Goal: Task Accomplishment & Management: Complete application form

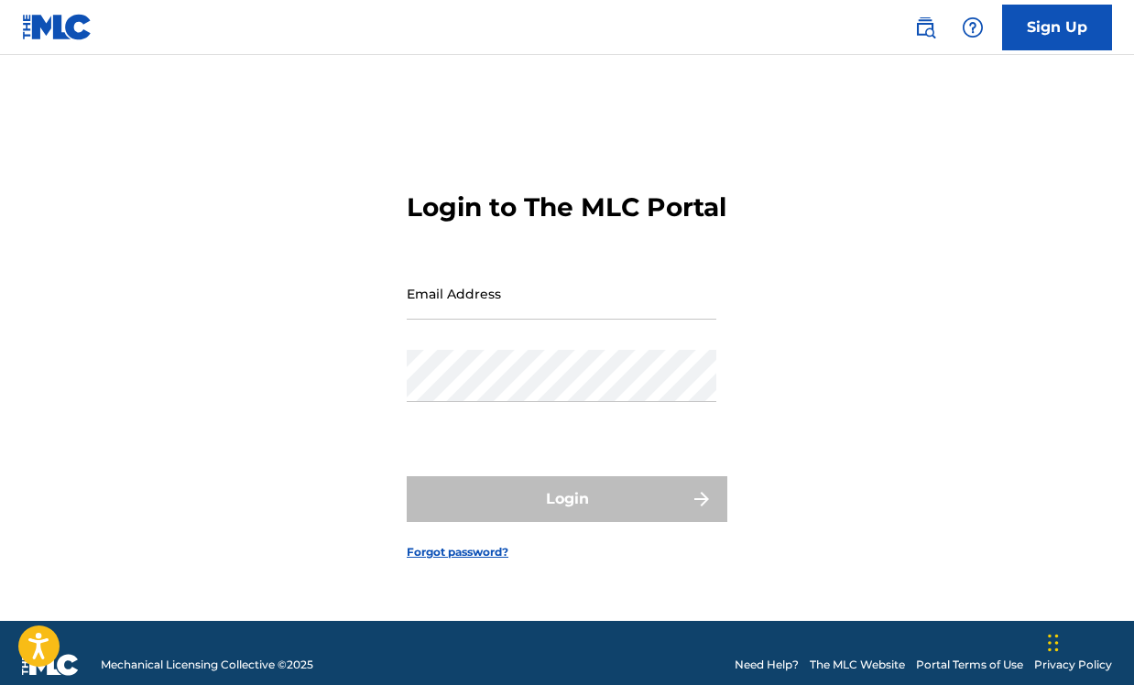
click at [1054, 41] on link "Sign Up" at bounding box center [1057, 28] width 110 height 46
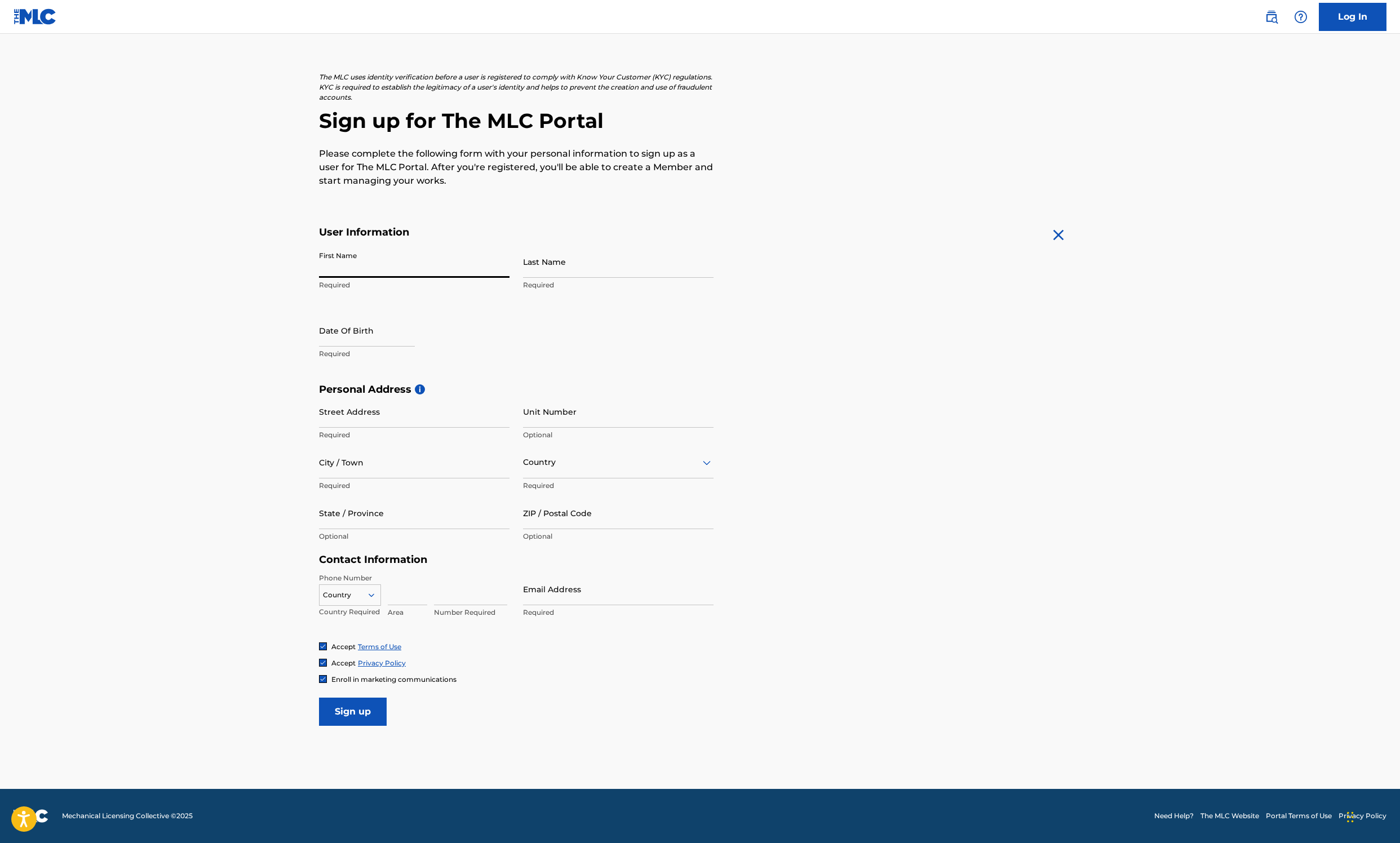
scroll to position [164, 0]
type input "Tomoya"
type input "Aomori"
select select "8"
select select "2025"
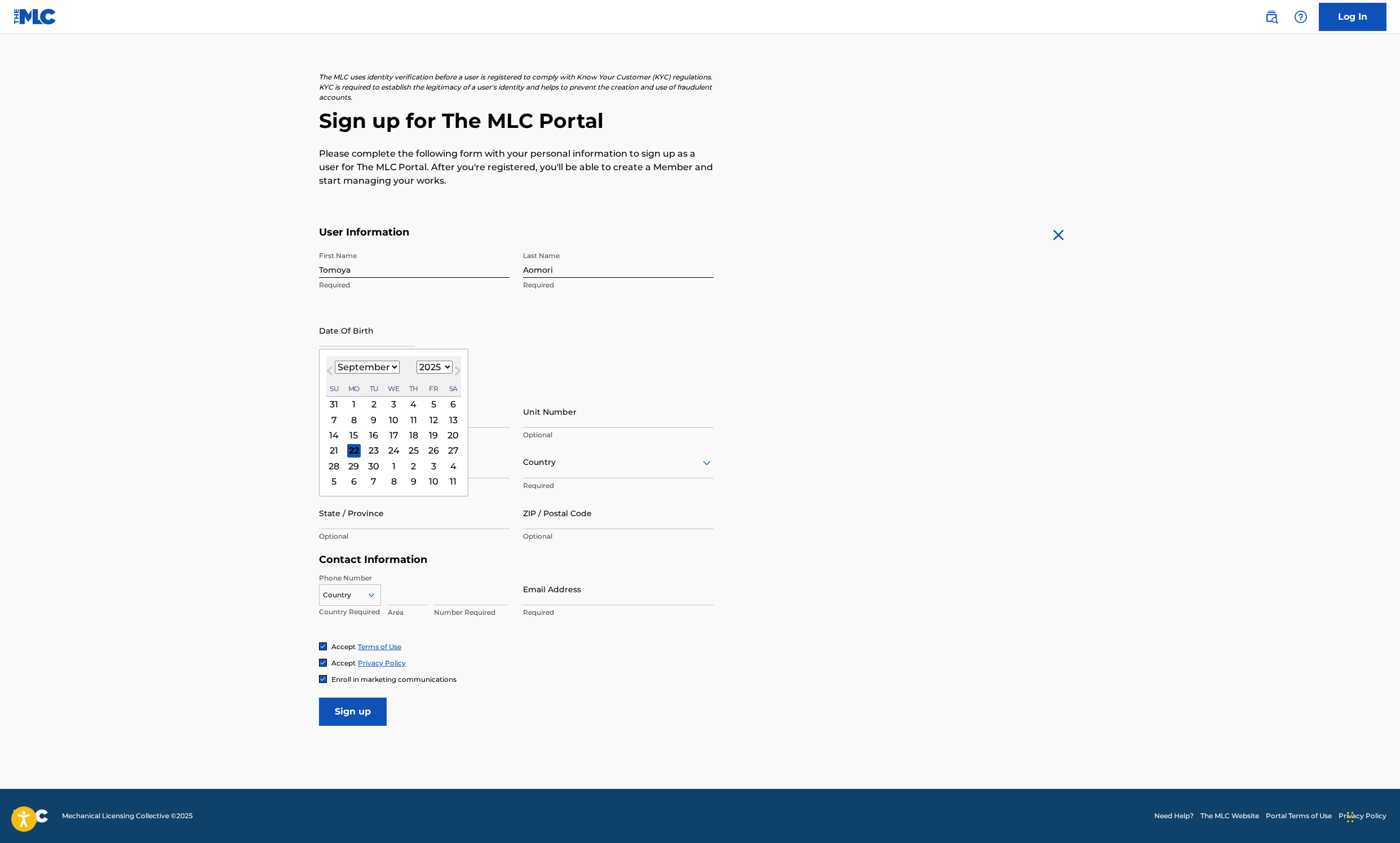
type input "j"
select select "0"
select select "1986"
click at [426, 421] on div "24" at bounding box center [433, 450] width 14 height 14
type input "[DATE]"
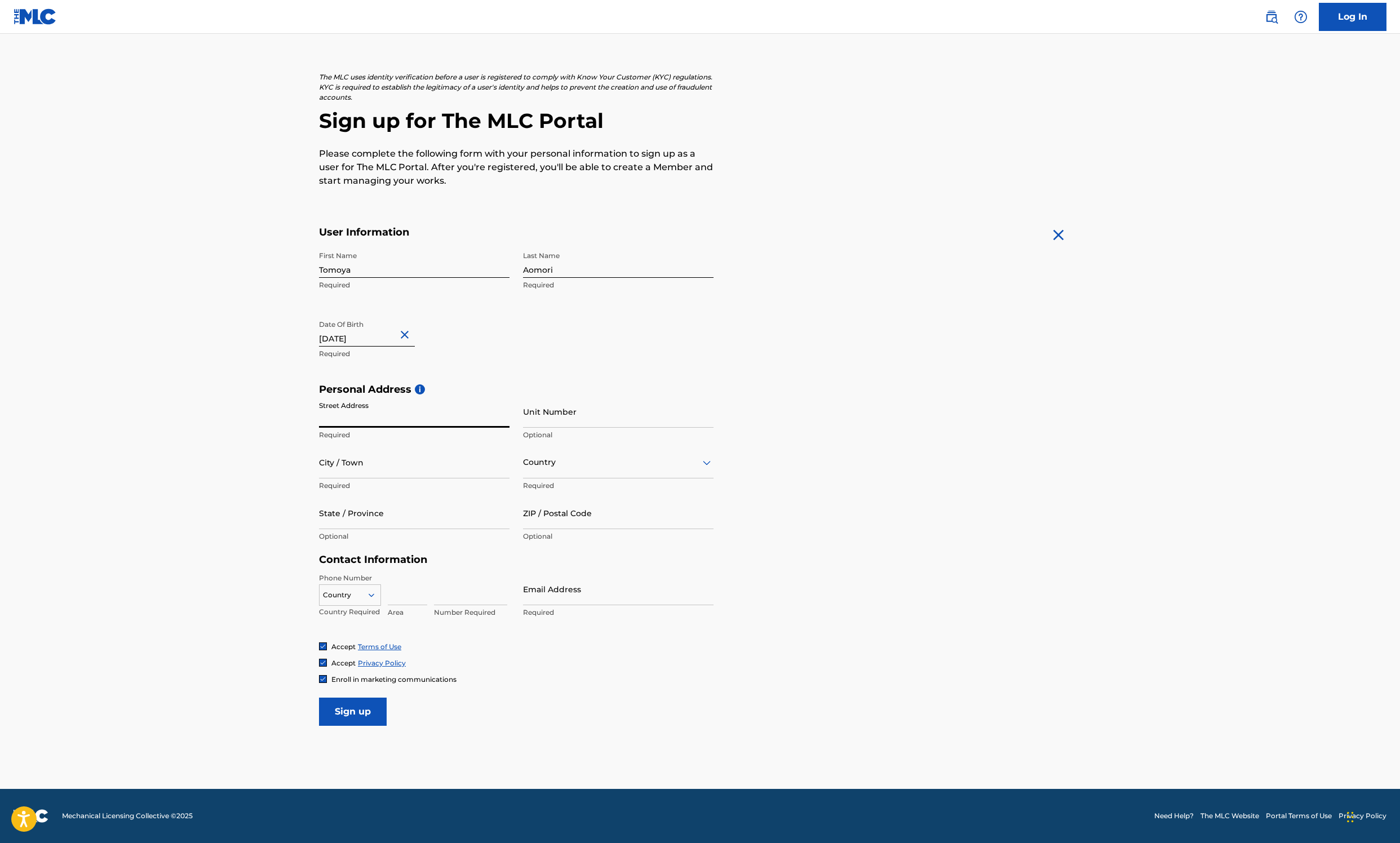
click at [356, 421] on input "Street Address" at bounding box center [414, 412] width 191 height 32
click at [362, 421] on input "Street Address" at bounding box center [414, 412] width 191 height 32
type input "1145 [GEOGRAPHIC_DATA]"
type input "Teaneck"
type input "[GEOGRAPHIC_DATA]"
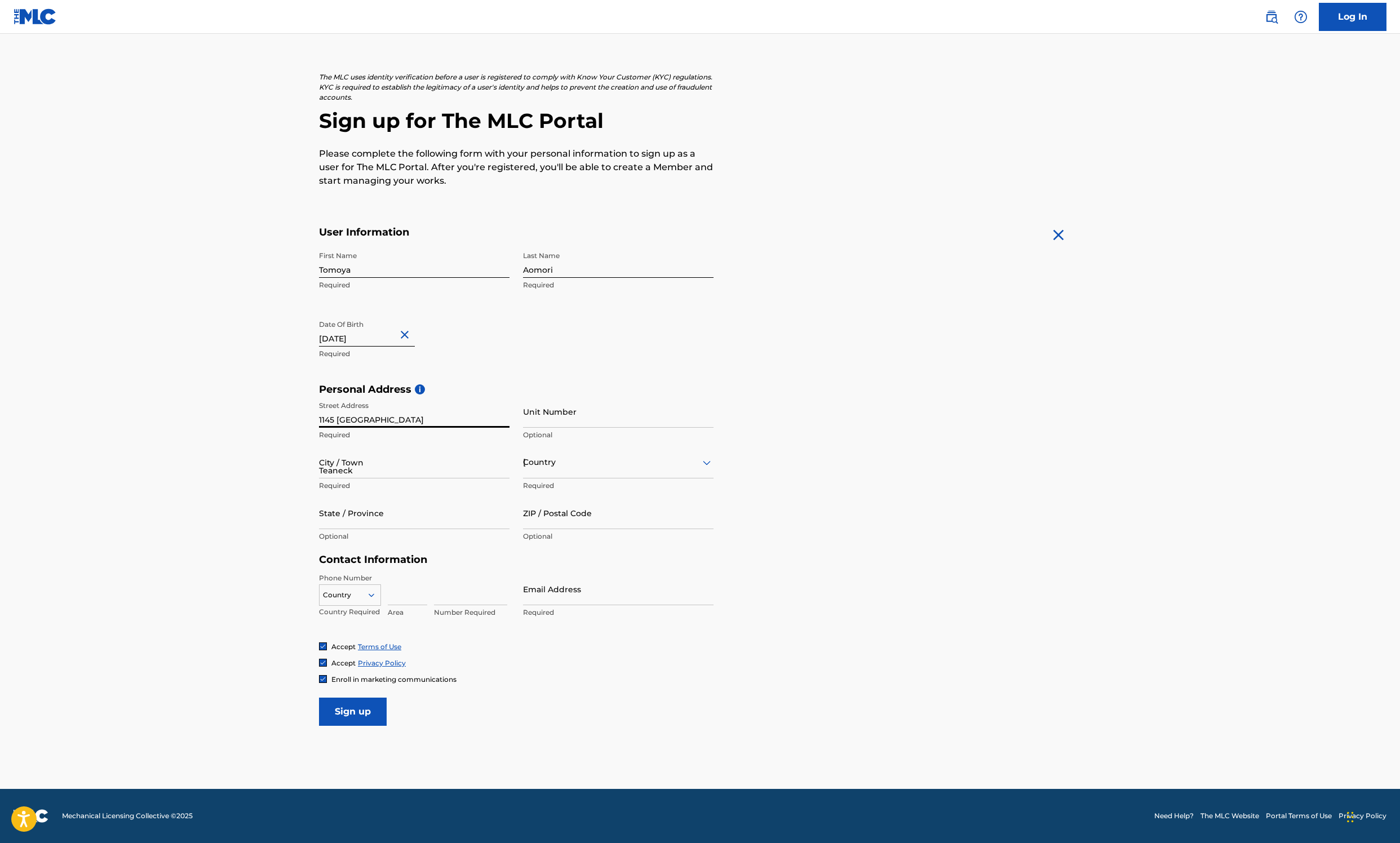
type input "NJ"
type input "07666"
type input "[GEOGRAPHIC_DATA]"
type input "[EMAIL_ADDRESS][DOMAIN_NAME]"
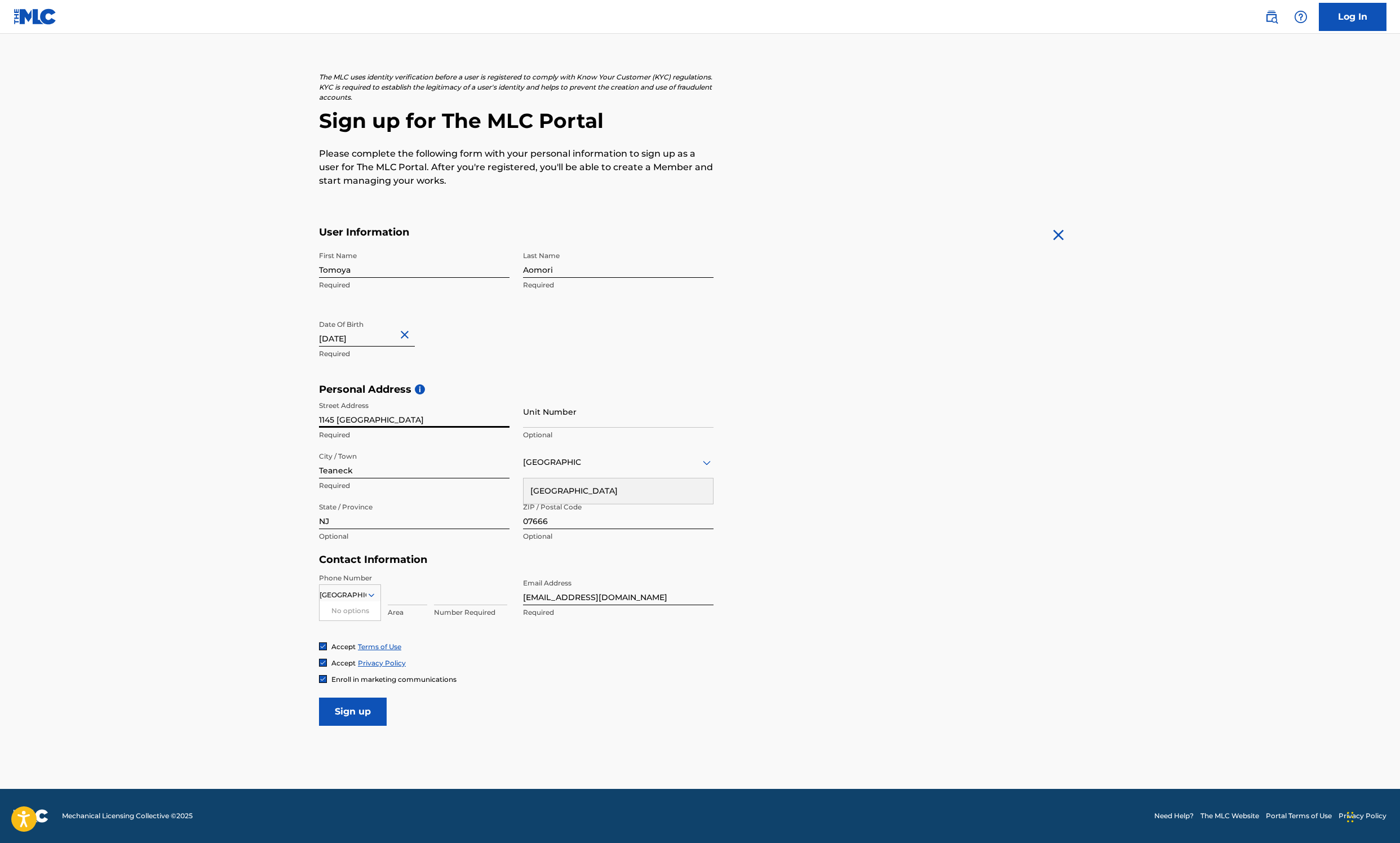
scroll to position [618, 0]
click at [388, 421] on input at bounding box center [407, 589] width 39 height 32
click at [319, 421] on div "No options" at bounding box center [350, 610] width 61 height 19
click at [388, 421] on input at bounding box center [407, 589] width 39 height 32
type input "516"
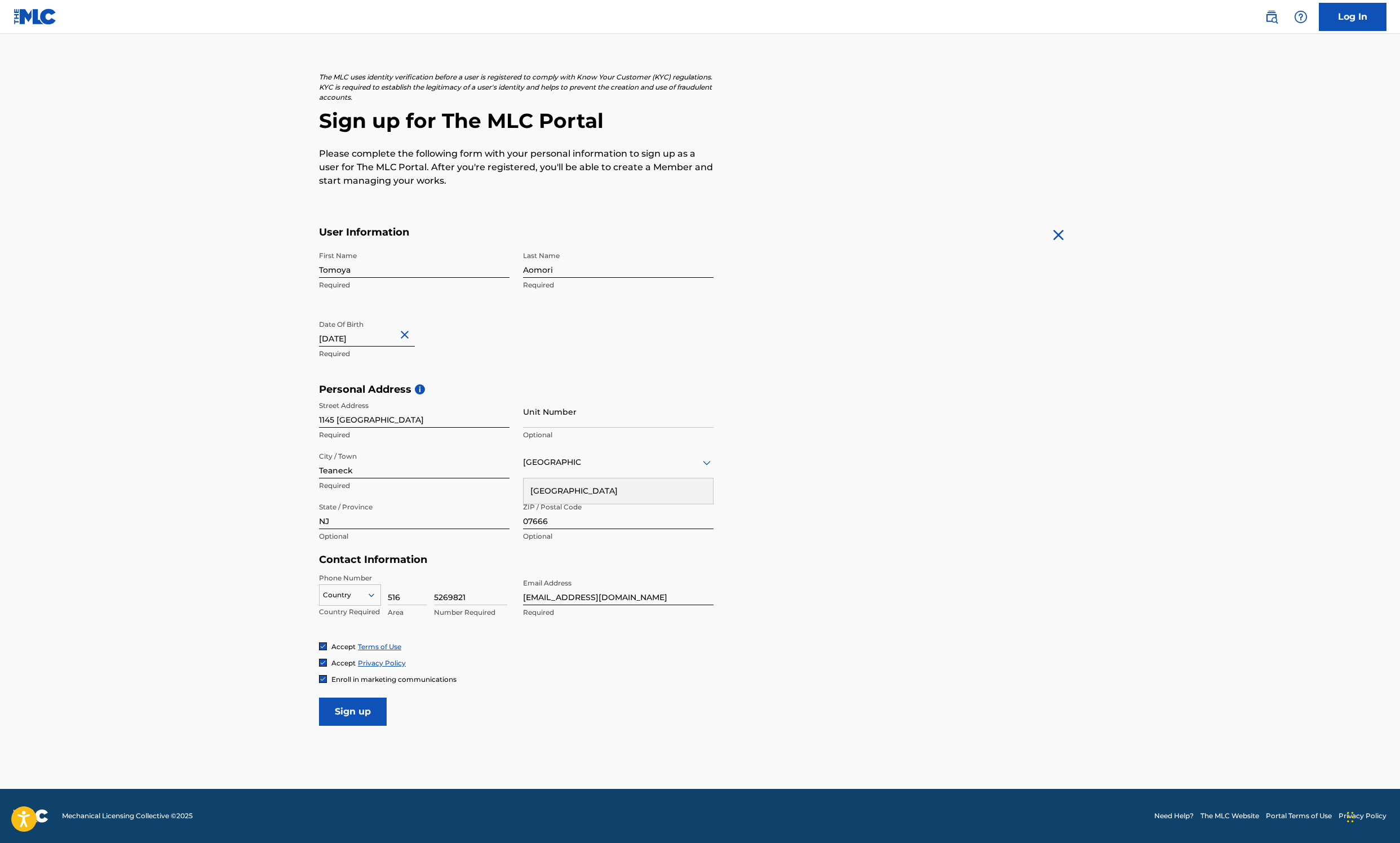
type input "5269821"
click at [523, 421] on input "[EMAIL_ADDRESS][DOMAIN_NAME]" at bounding box center [618, 589] width 191 height 32
type input "[EMAIL_ADDRESS][DOMAIN_NAME]"
click at [484, 421] on div "Enroll in marketing communications" at bounding box center [700, 679] width 762 height 10
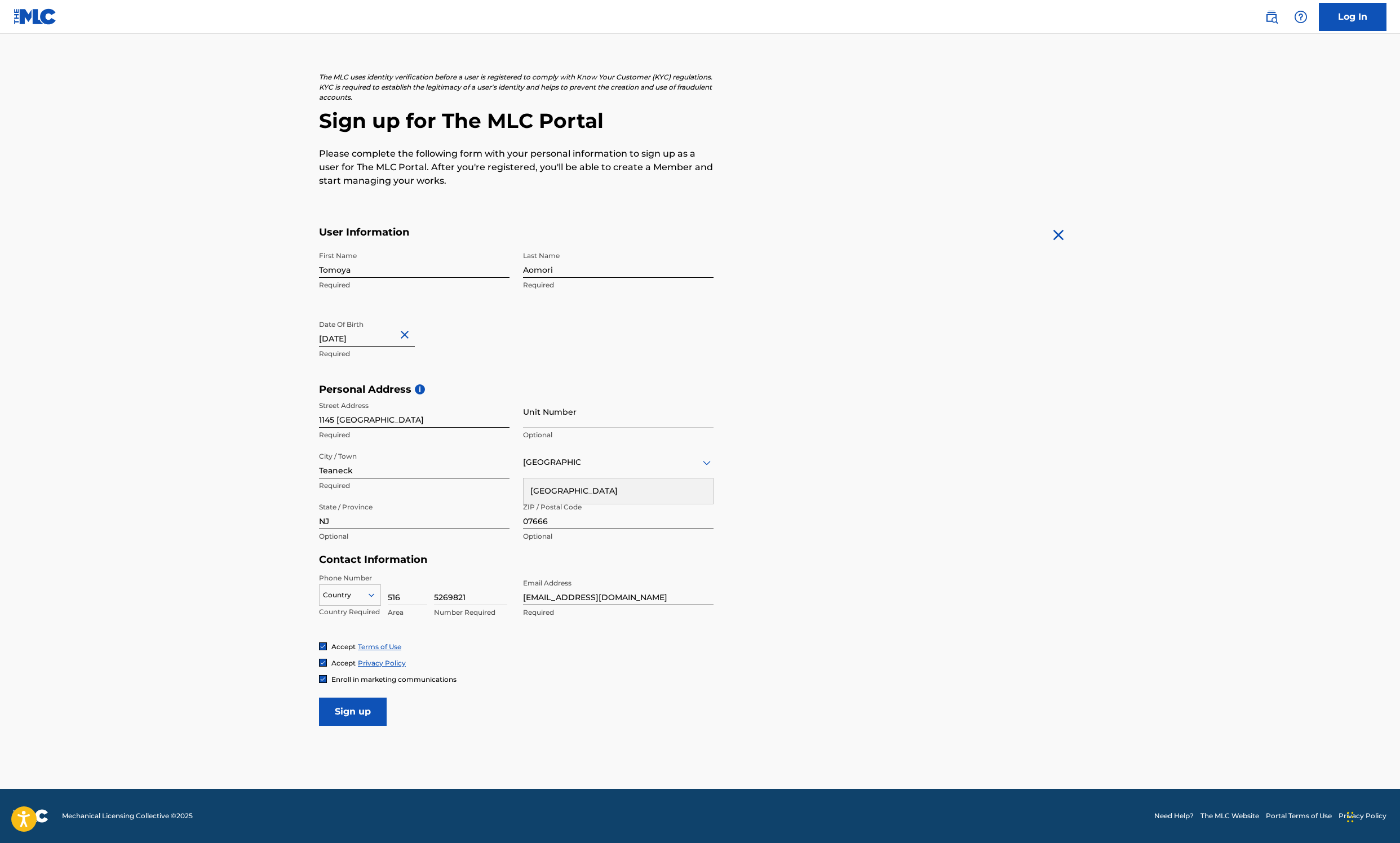
click at [319, 421] on img at bounding box center [322, 679] width 7 height 7
click at [319, 421] on input "Sign up" at bounding box center [353, 712] width 68 height 28
click at [319, 421] on div "Country Required" at bounding box center [350, 599] width 62 height 50
click at [319, 421] on div "Country" at bounding box center [350, 595] width 62 height 22
click at [319, 421] on div "US, [GEOGRAPHIC_DATA] +1" at bounding box center [350, 623] width 61 height 44
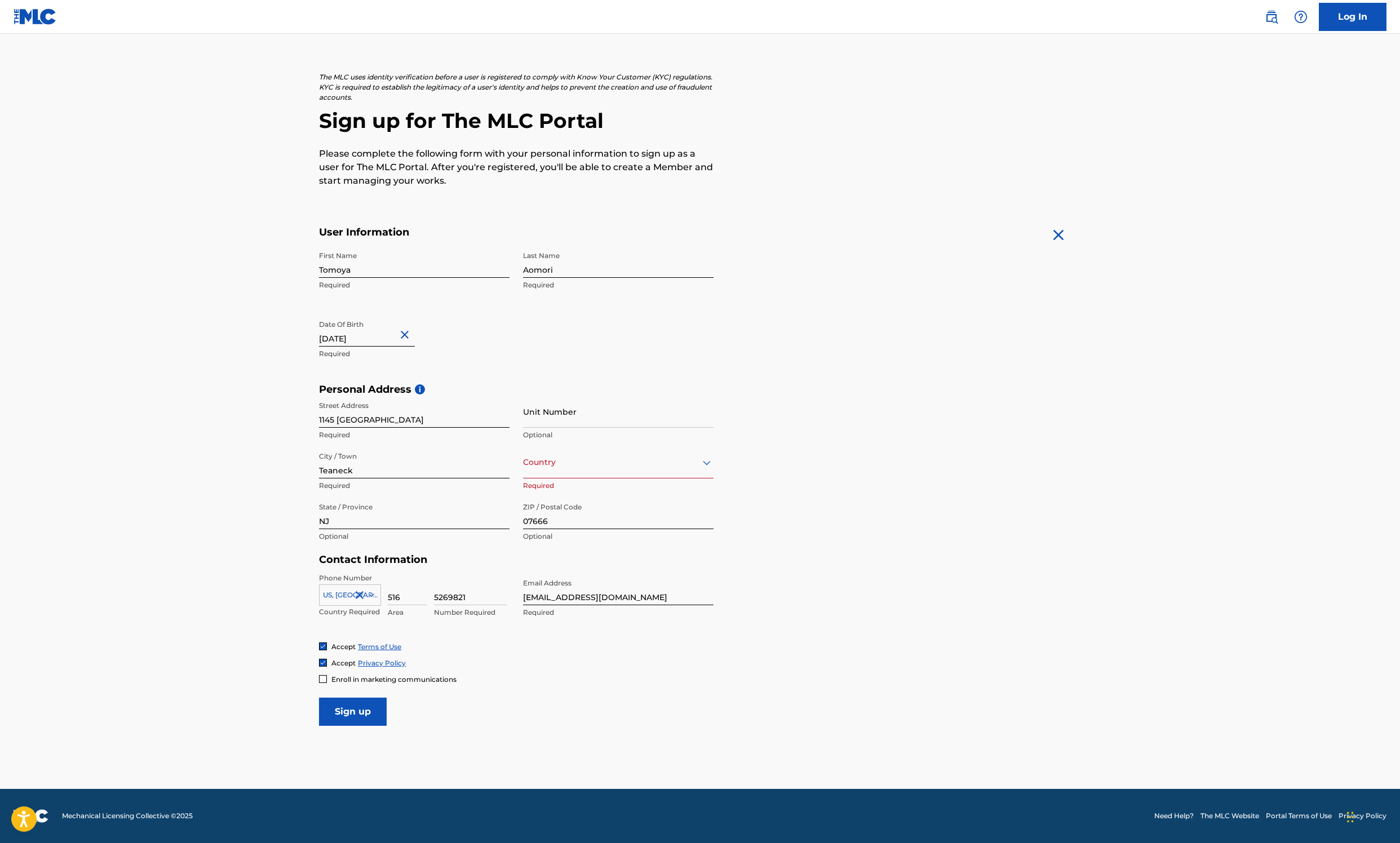
click at [523, 421] on div "Country" at bounding box center [618, 462] width 191 height 32
click at [524, 421] on div "[GEOGRAPHIC_DATA]" at bounding box center [618, 491] width 190 height 25
click at [319, 421] on input "Sign up" at bounding box center [353, 712] width 68 height 28
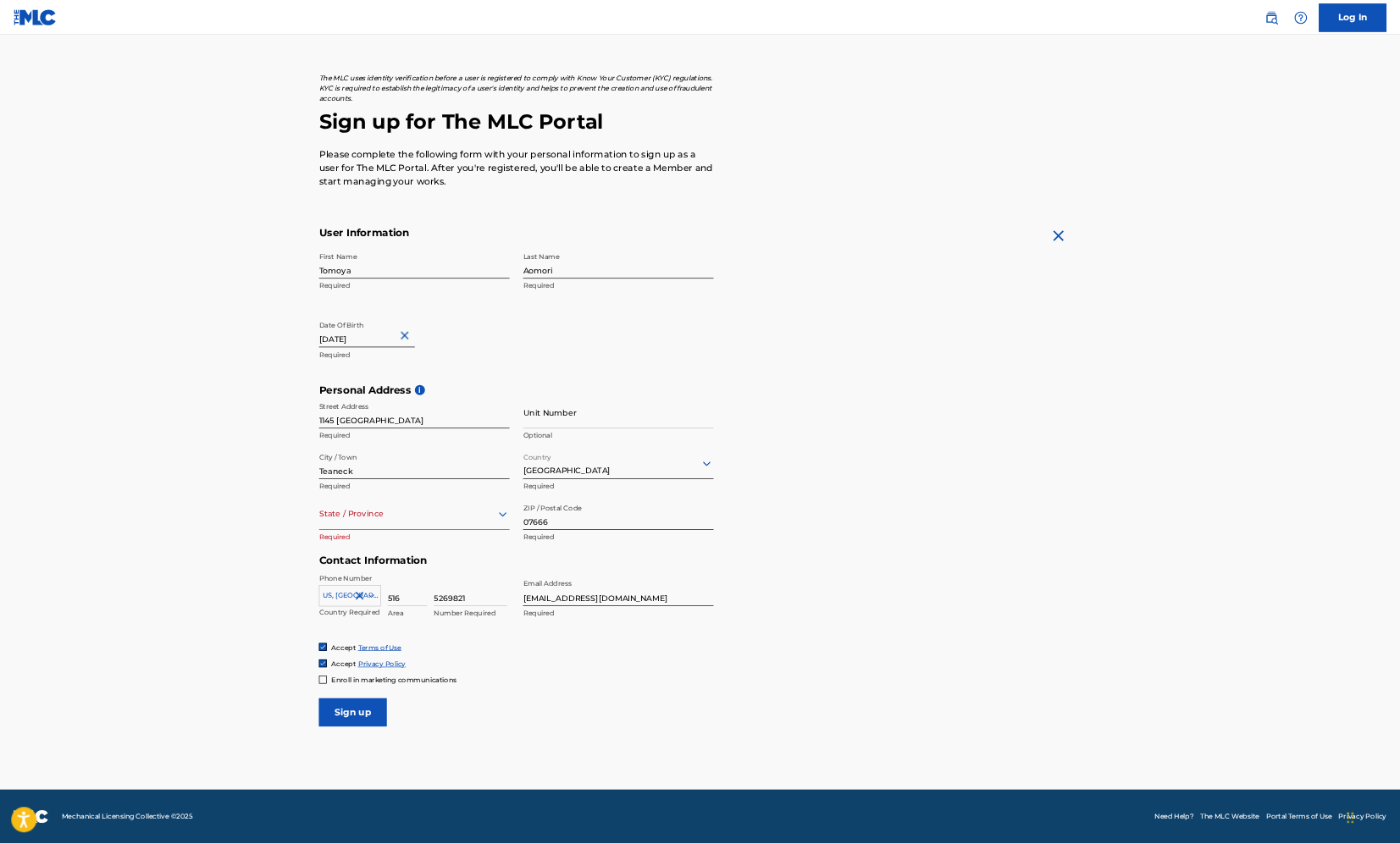
scroll to position [654, 0]
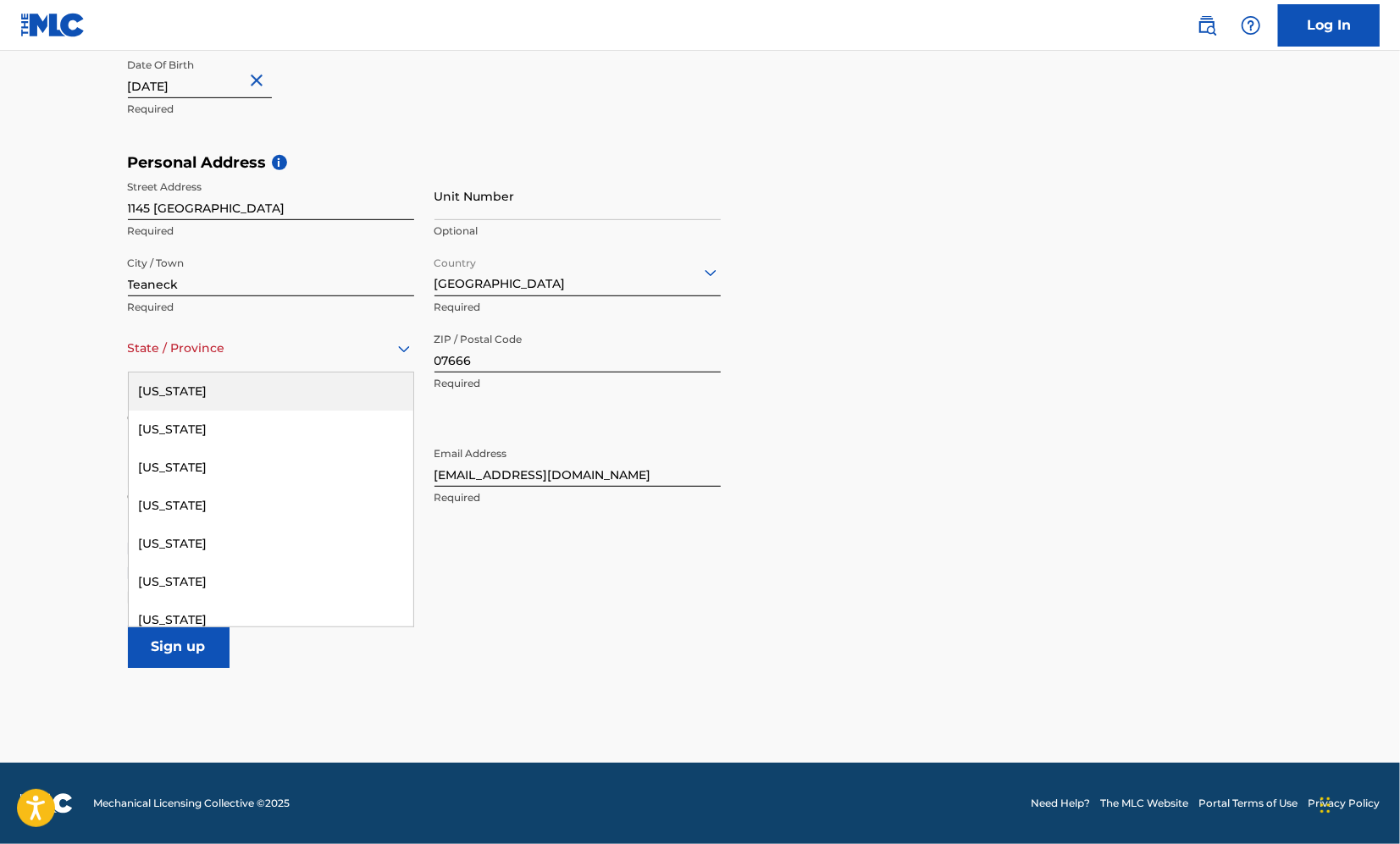
click at [303, 337] on div at bounding box center [271, 348] width 287 height 21
type input "new"
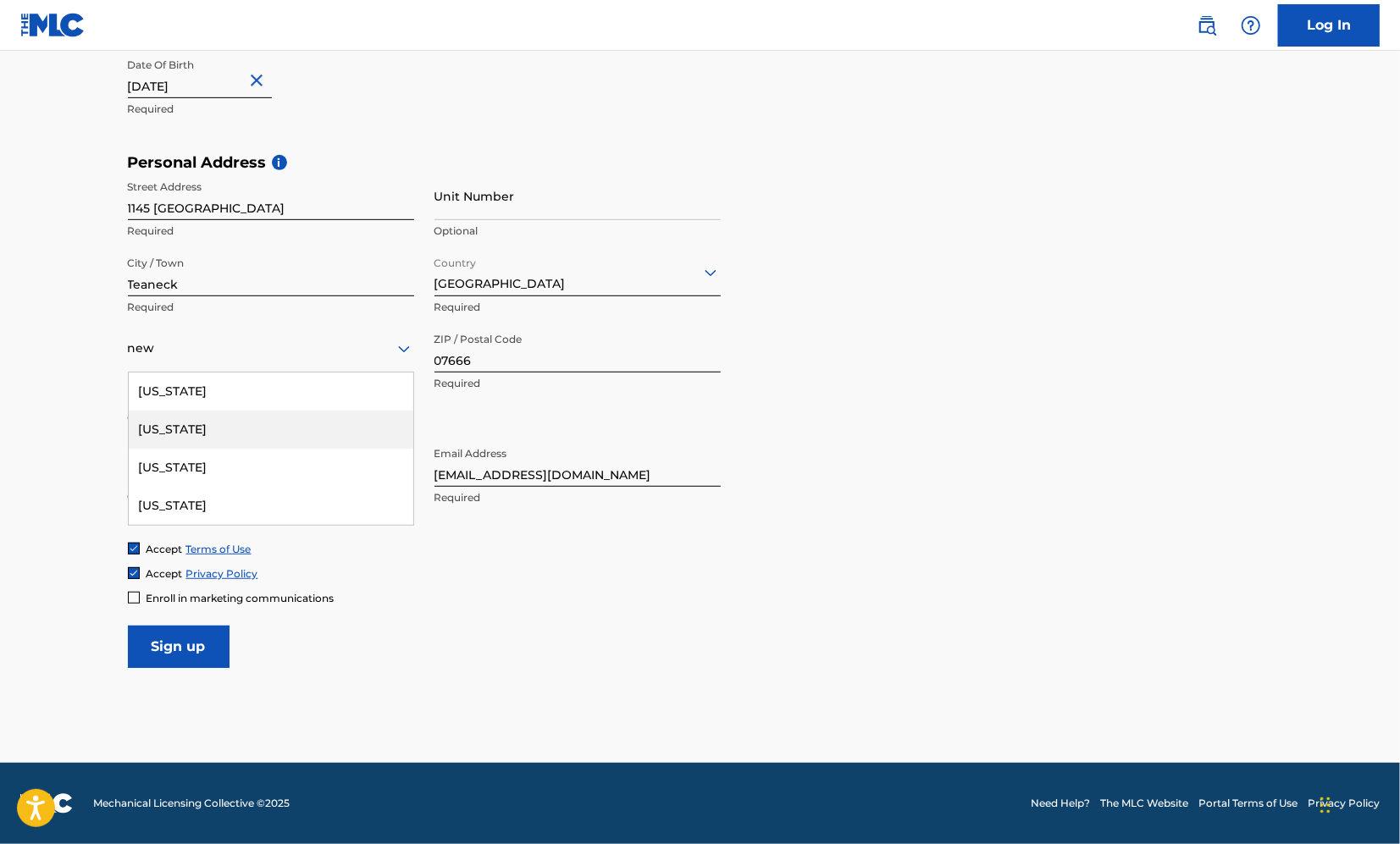
click at [302, 410] on div "[US_STATE]" at bounding box center [271, 429] width 285 height 38
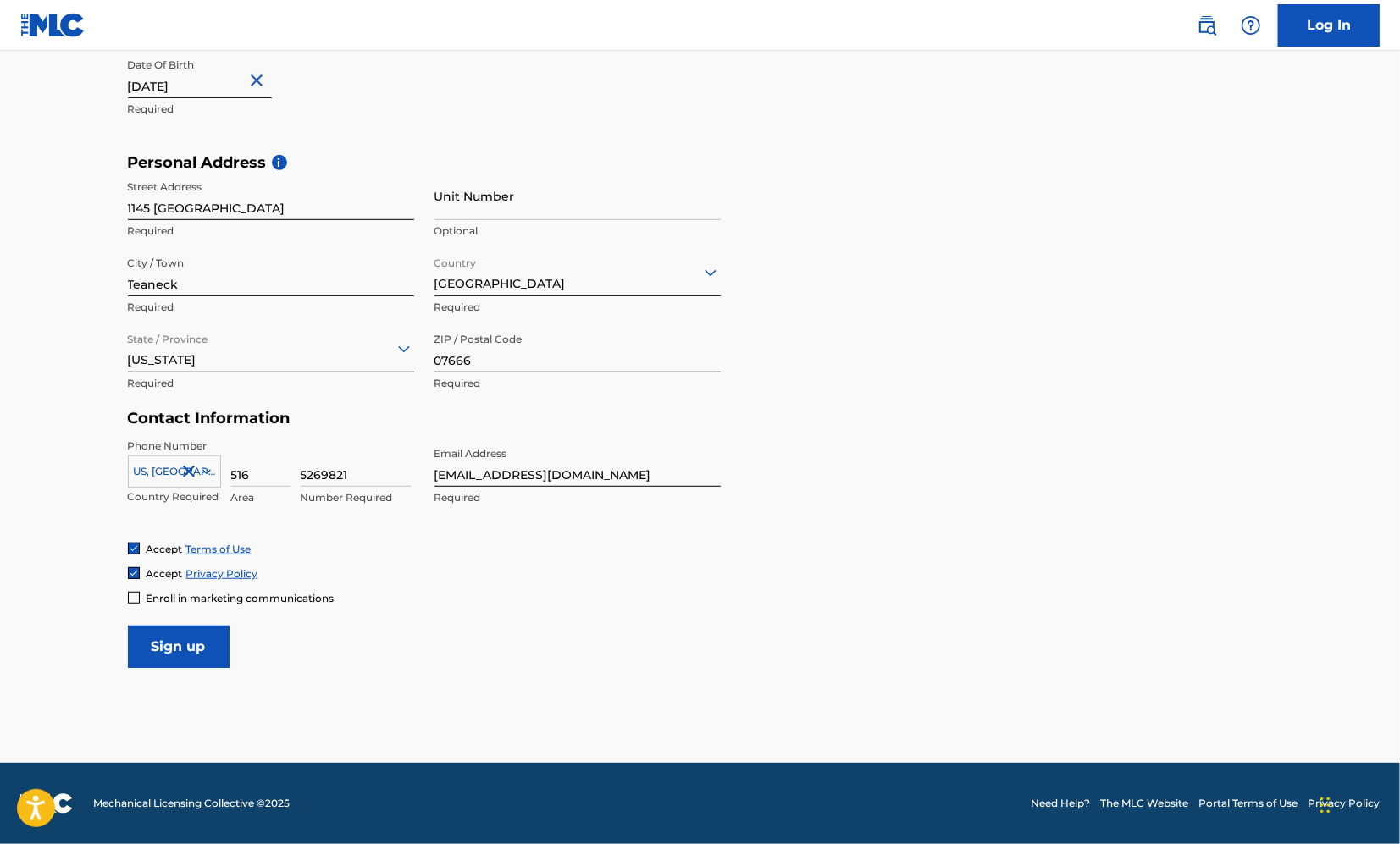
click at [128, 626] on input "Sign up" at bounding box center [178, 647] width 102 height 43
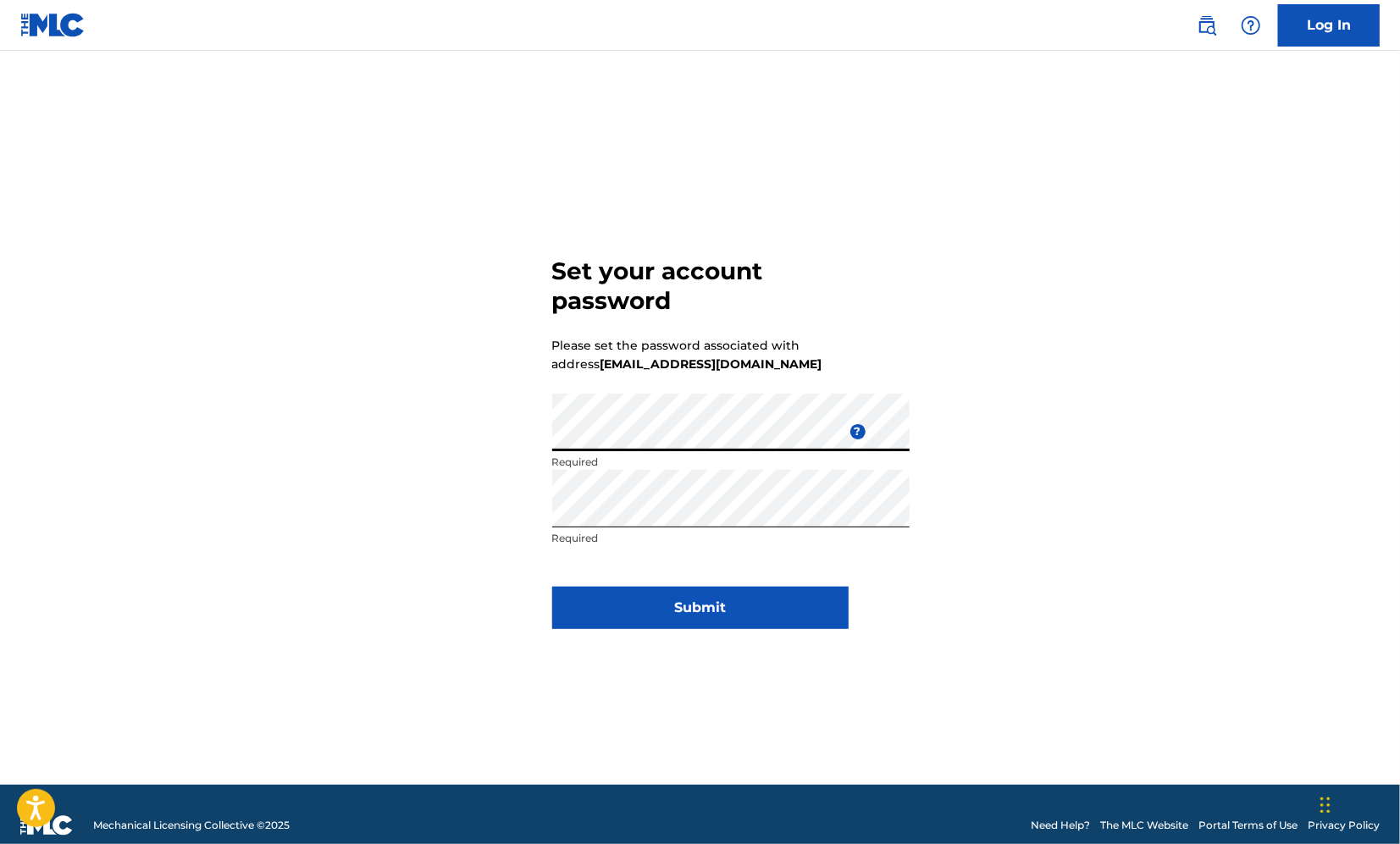
click at [403, 437] on div "Set your account password Please set the password associated with address [EMAI…" at bounding box center [700, 439] width 1185 height 691
click at [676, 623] on button "Submit" at bounding box center [700, 608] width 297 height 43
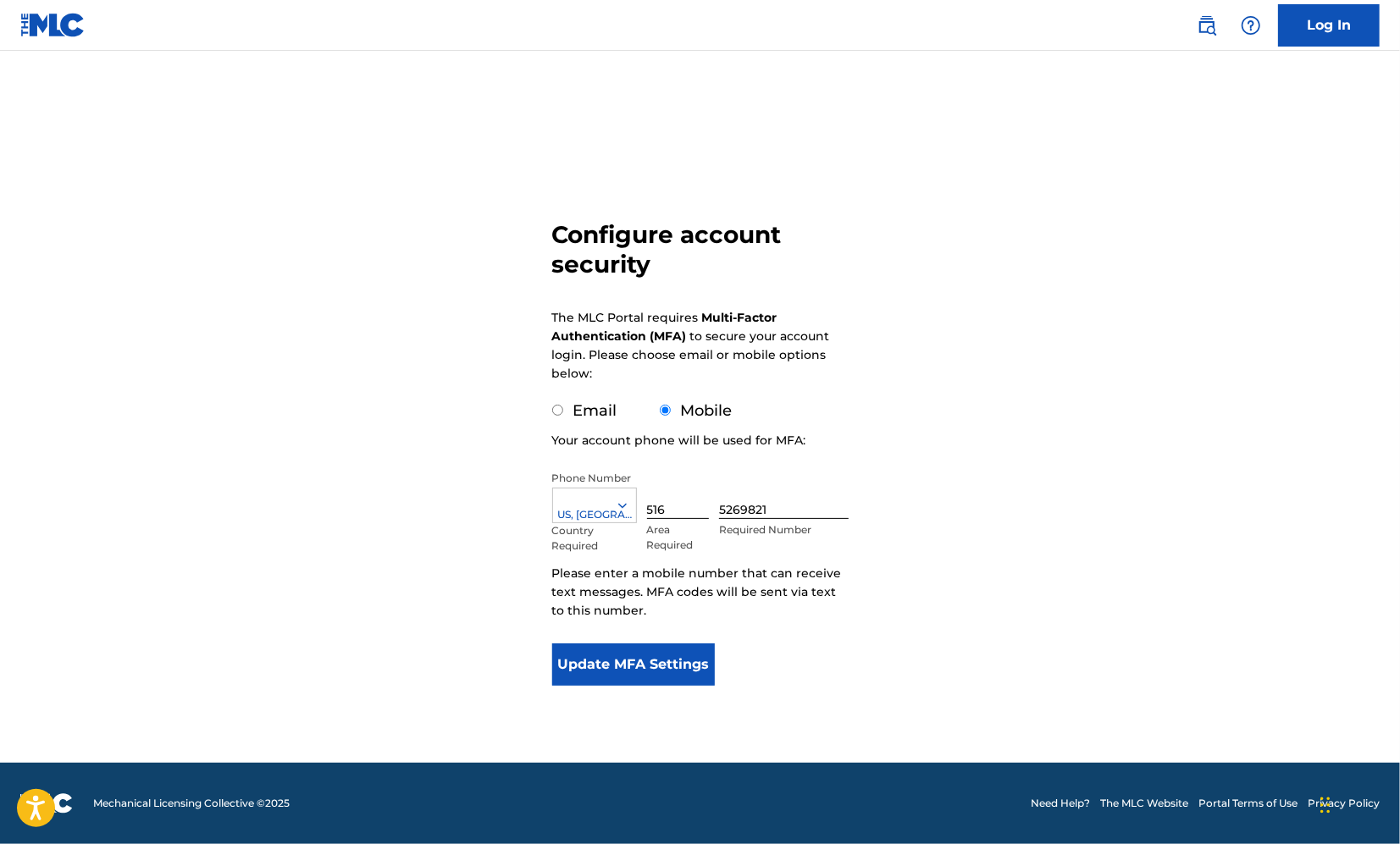
scroll to position [55, 0]
click at [587, 508] on div "US, [GEOGRAPHIC_DATA] +1" at bounding box center [595, 515] width 83 height 15
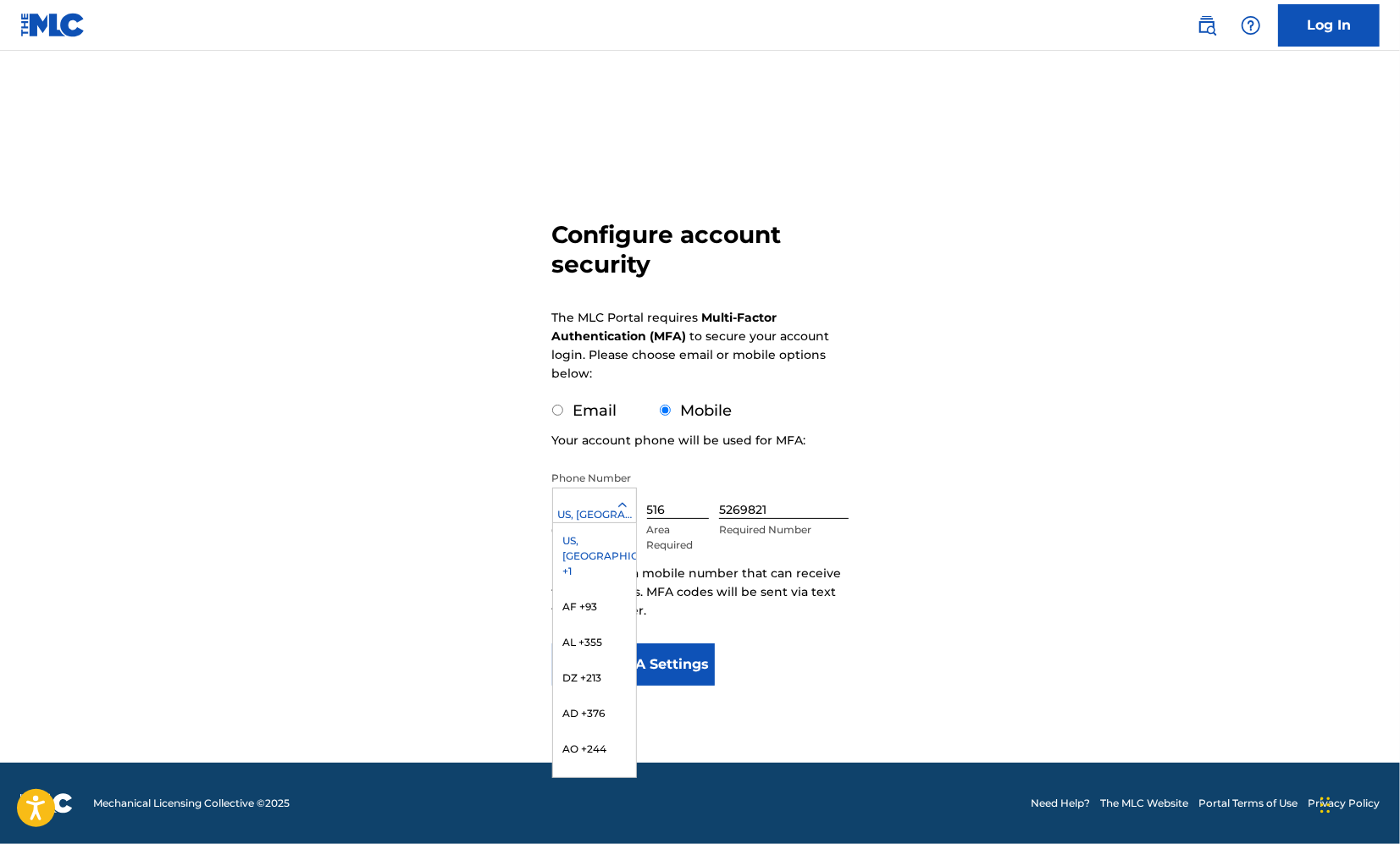
click at [591, 537] on div "US, [GEOGRAPHIC_DATA] +1" at bounding box center [595, 556] width 83 height 66
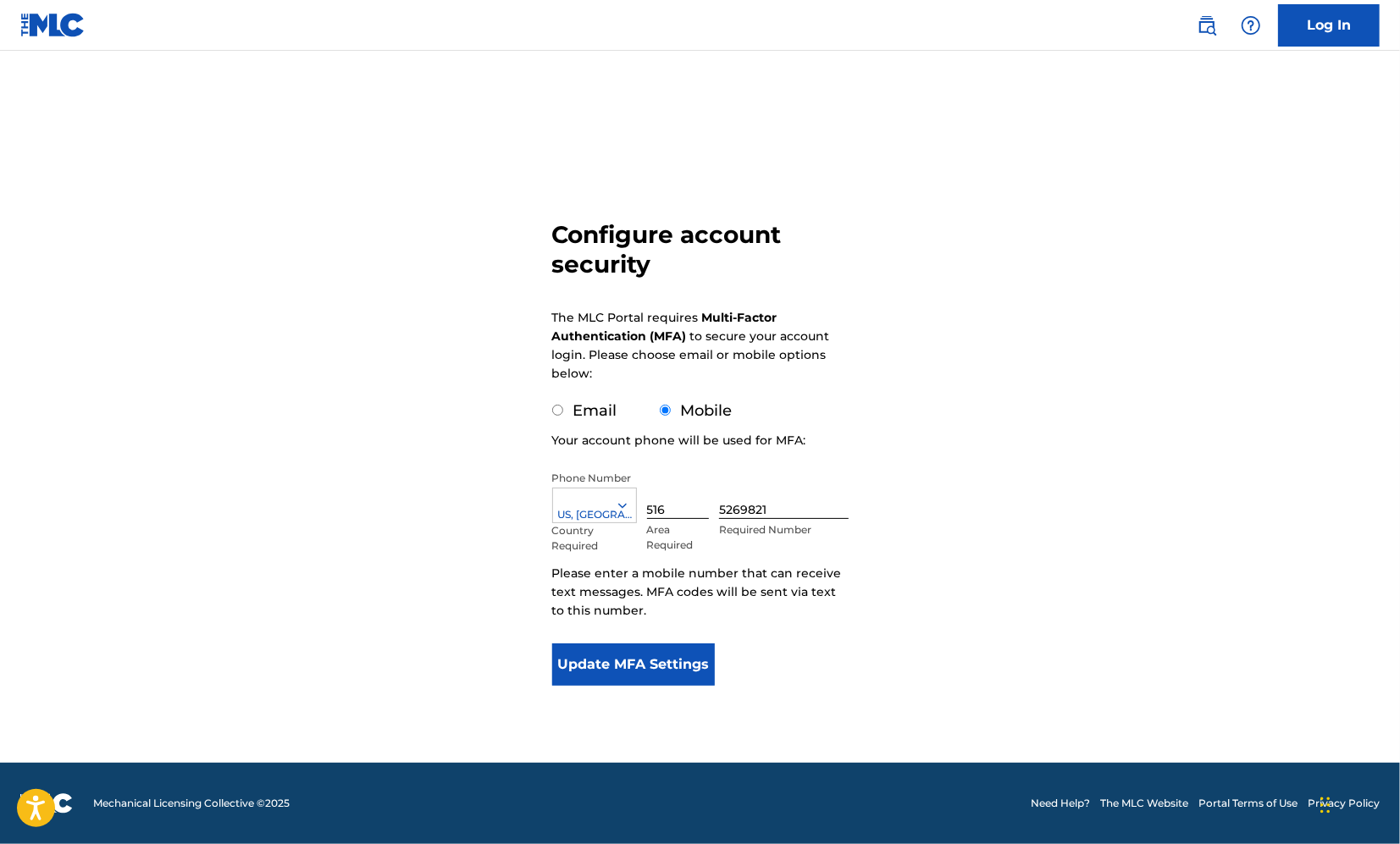
click at [605, 664] on button "Update MFA Settings" at bounding box center [633, 665] width 164 height 43
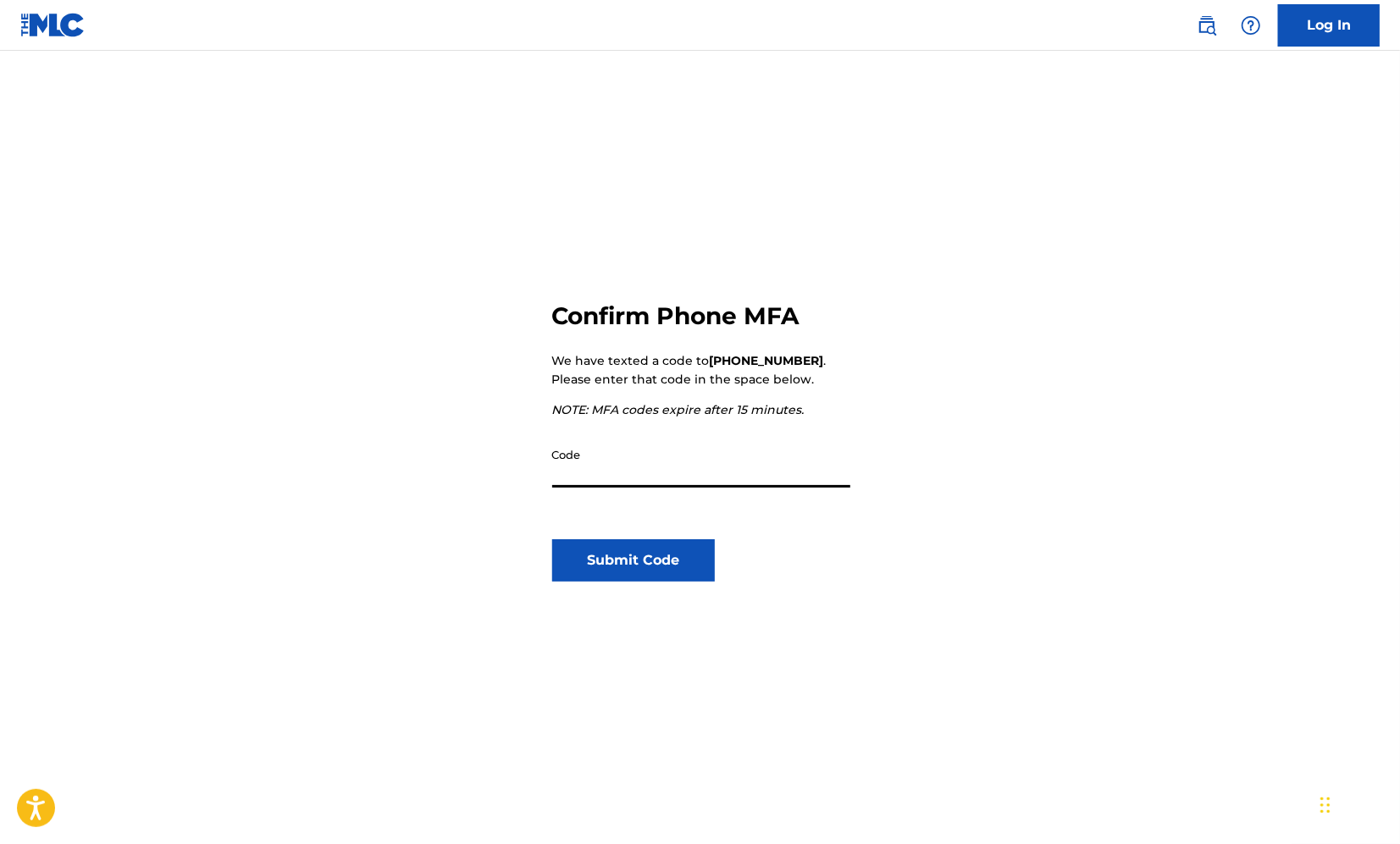
click at [617, 488] on input "Code" at bounding box center [701, 463] width 298 height 48
click at [630, 506] on div "Confirm Phone MFA We have texted a code to +1 (516) 5269821 . Please enter that…" at bounding box center [700, 566] width 297 height 691
click at [613, 516] on div "Code" at bounding box center [701, 477] width 298 height 76
click at [624, 488] on input "Code" at bounding box center [701, 463] width 298 height 48
type input "907014"
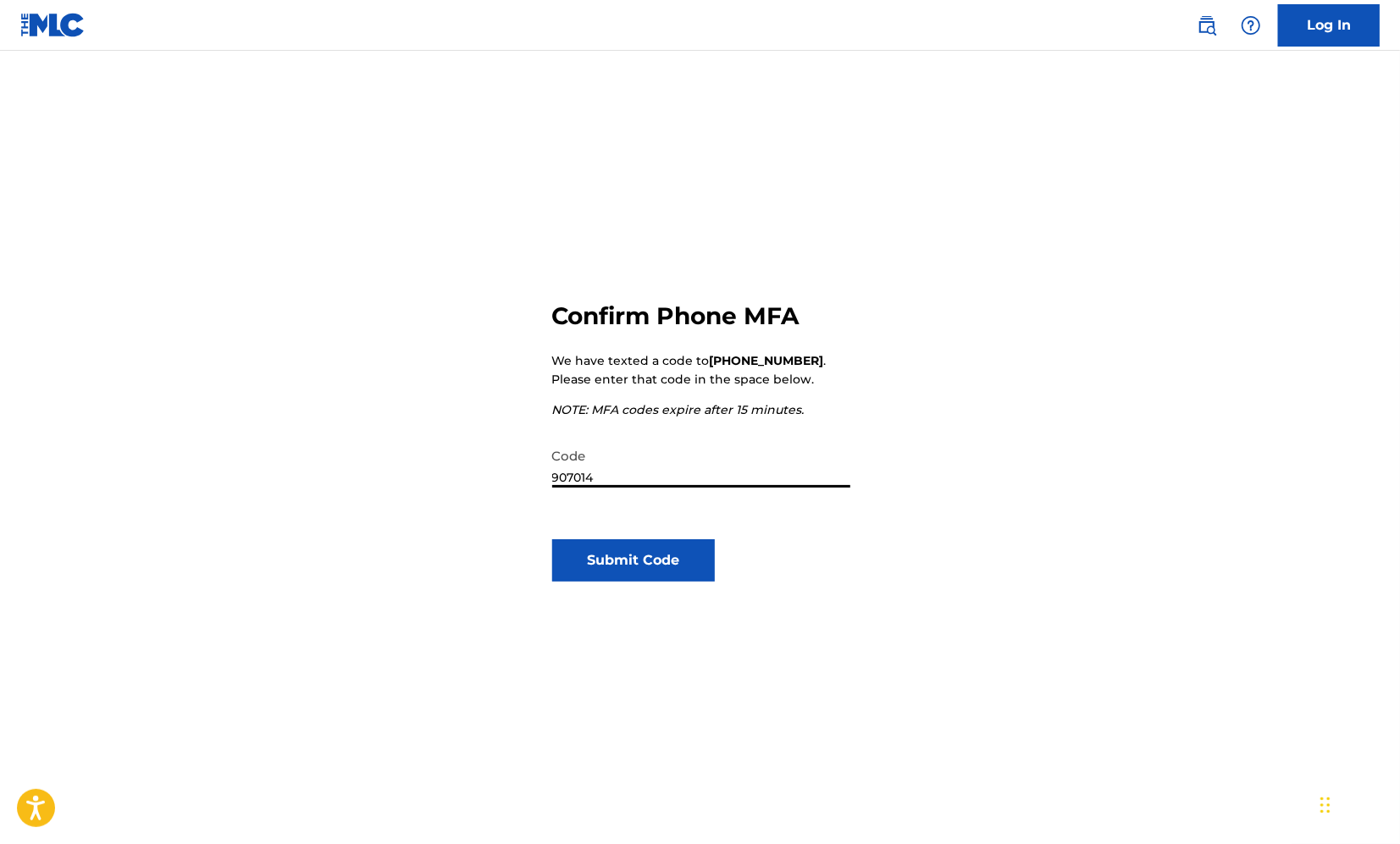
click at [651, 581] on button "Submit Code" at bounding box center [633, 560] width 164 height 43
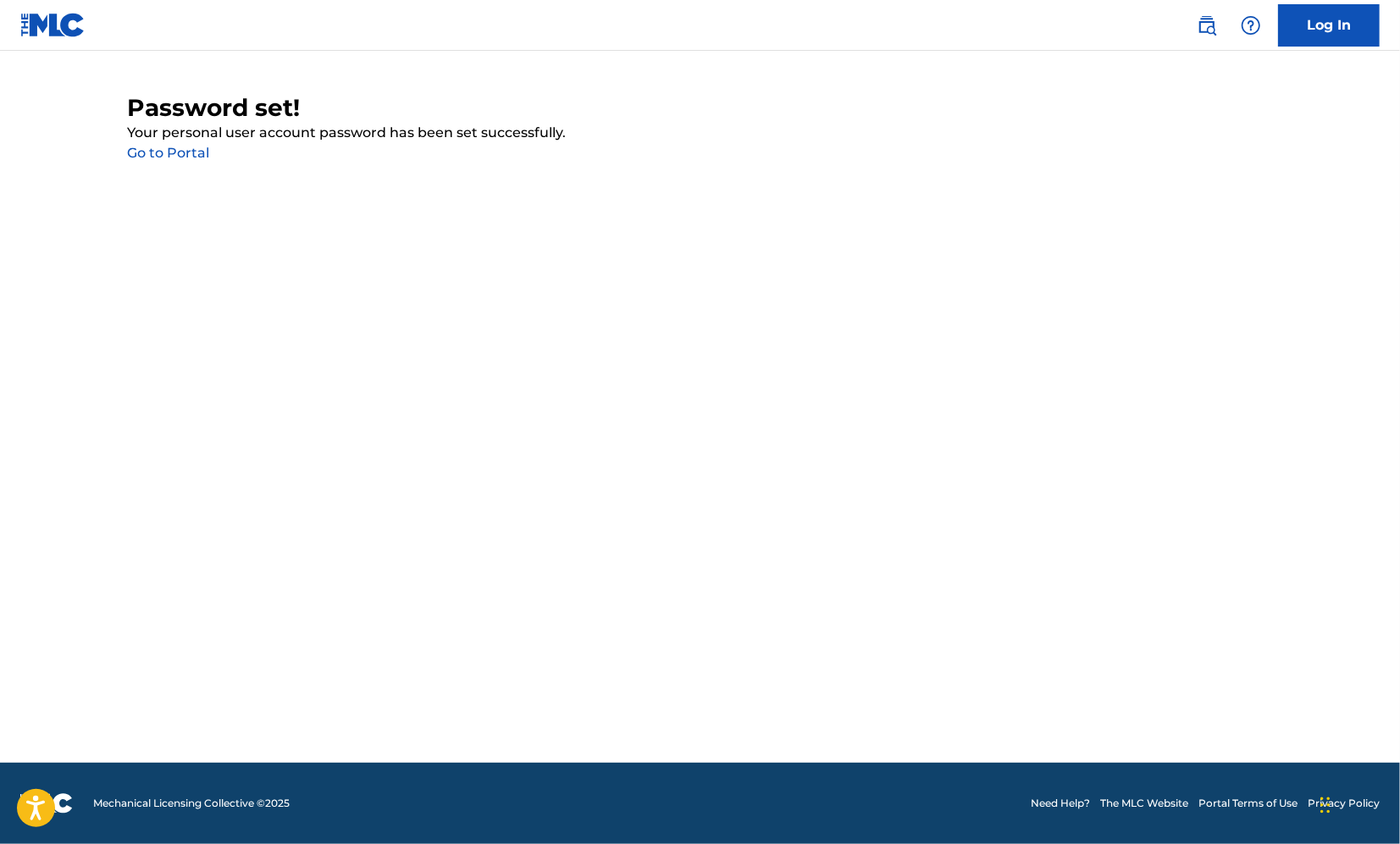
click at [128, 161] on link "Go to Portal" at bounding box center [168, 153] width 82 height 16
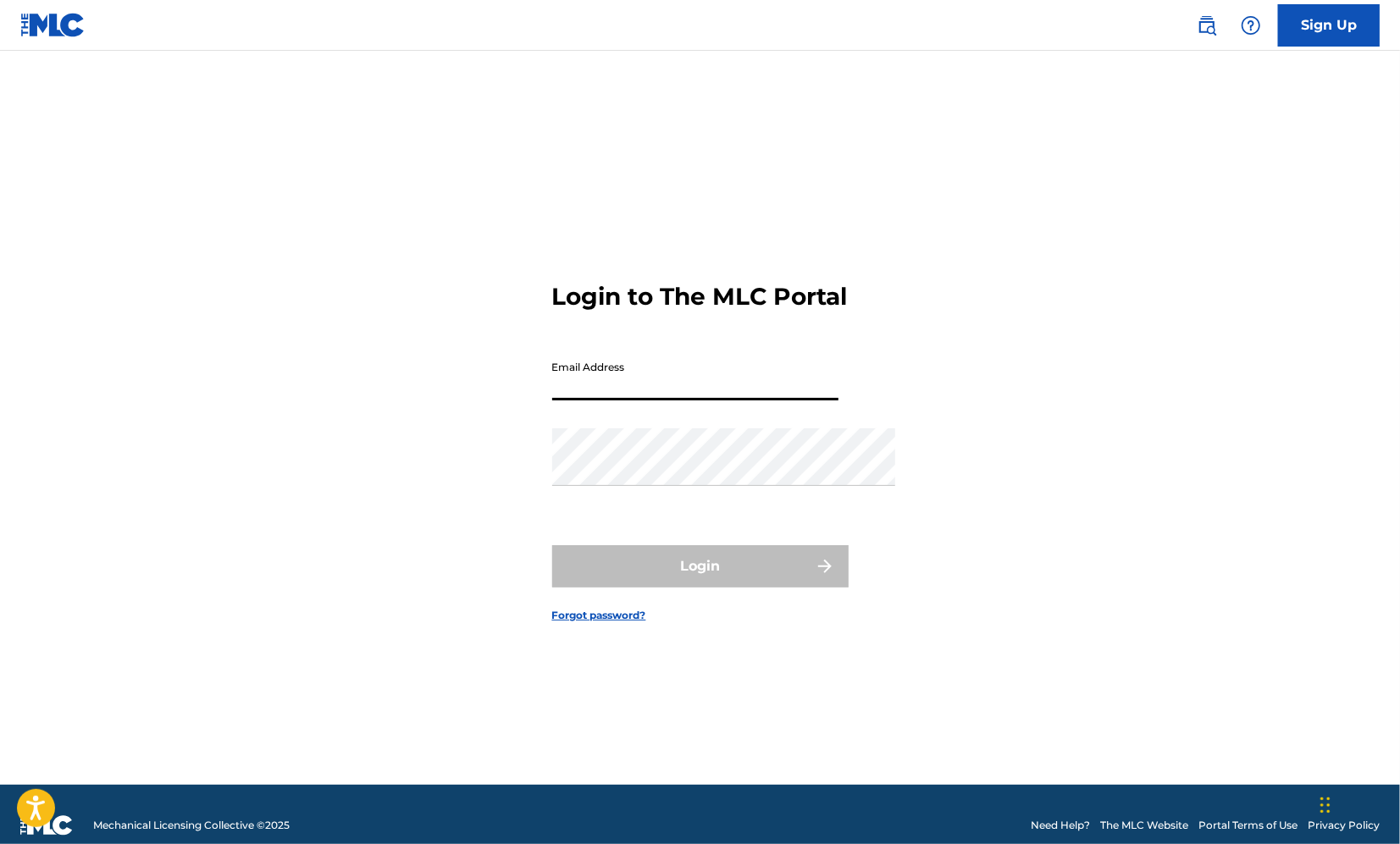
click at [680, 385] on input "Email Address" at bounding box center [695, 376] width 287 height 48
type input "[EMAIL_ADDRESS][DOMAIN_NAME]"
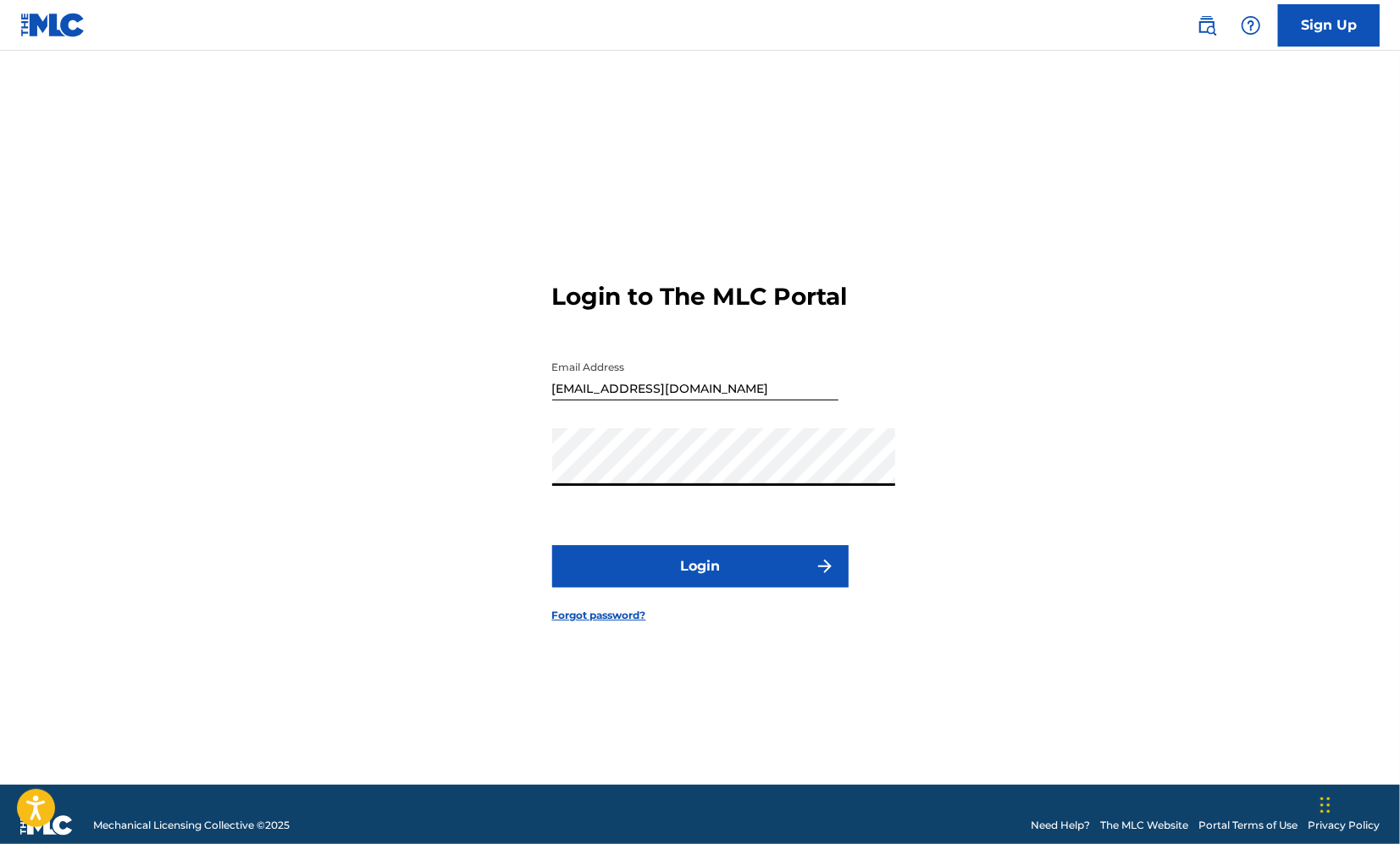
click at [700, 588] on button "Login" at bounding box center [700, 567] width 297 height 43
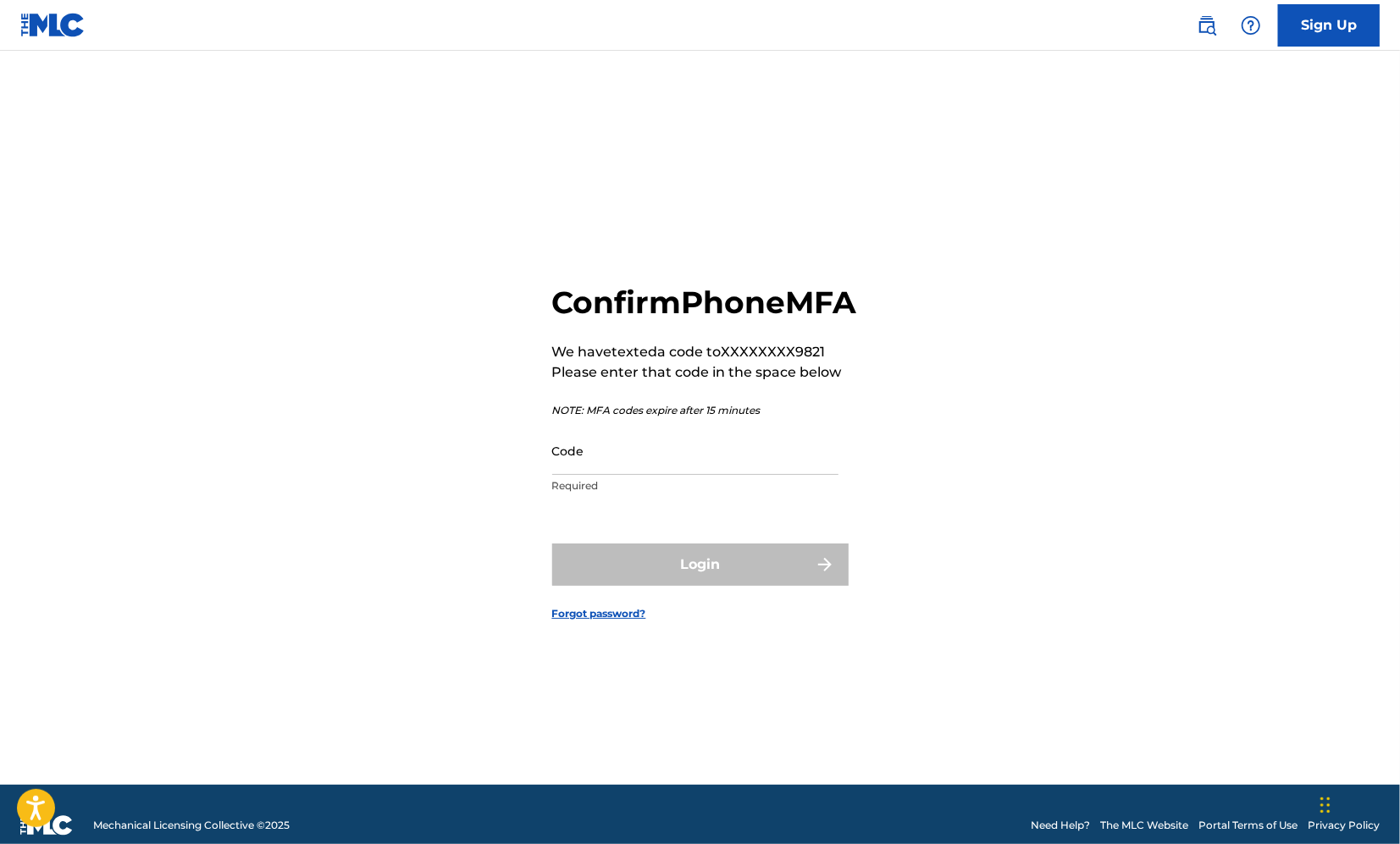
click at [597, 484] on p "Required" at bounding box center [695, 486] width 287 height 15
click at [607, 462] on input "Code" at bounding box center [695, 451] width 287 height 48
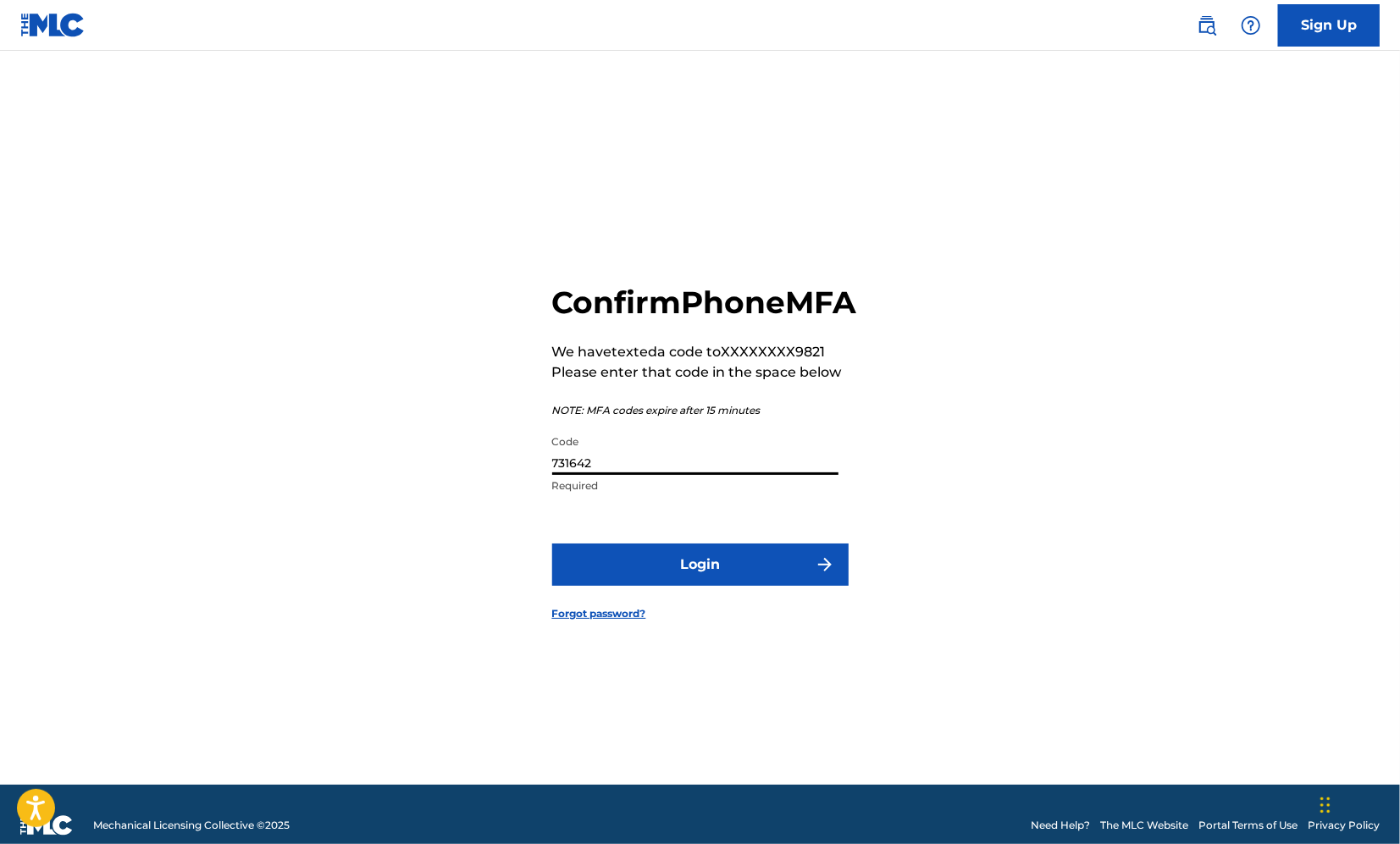
type input "731642"
click at [686, 586] on button "Login" at bounding box center [700, 565] width 297 height 43
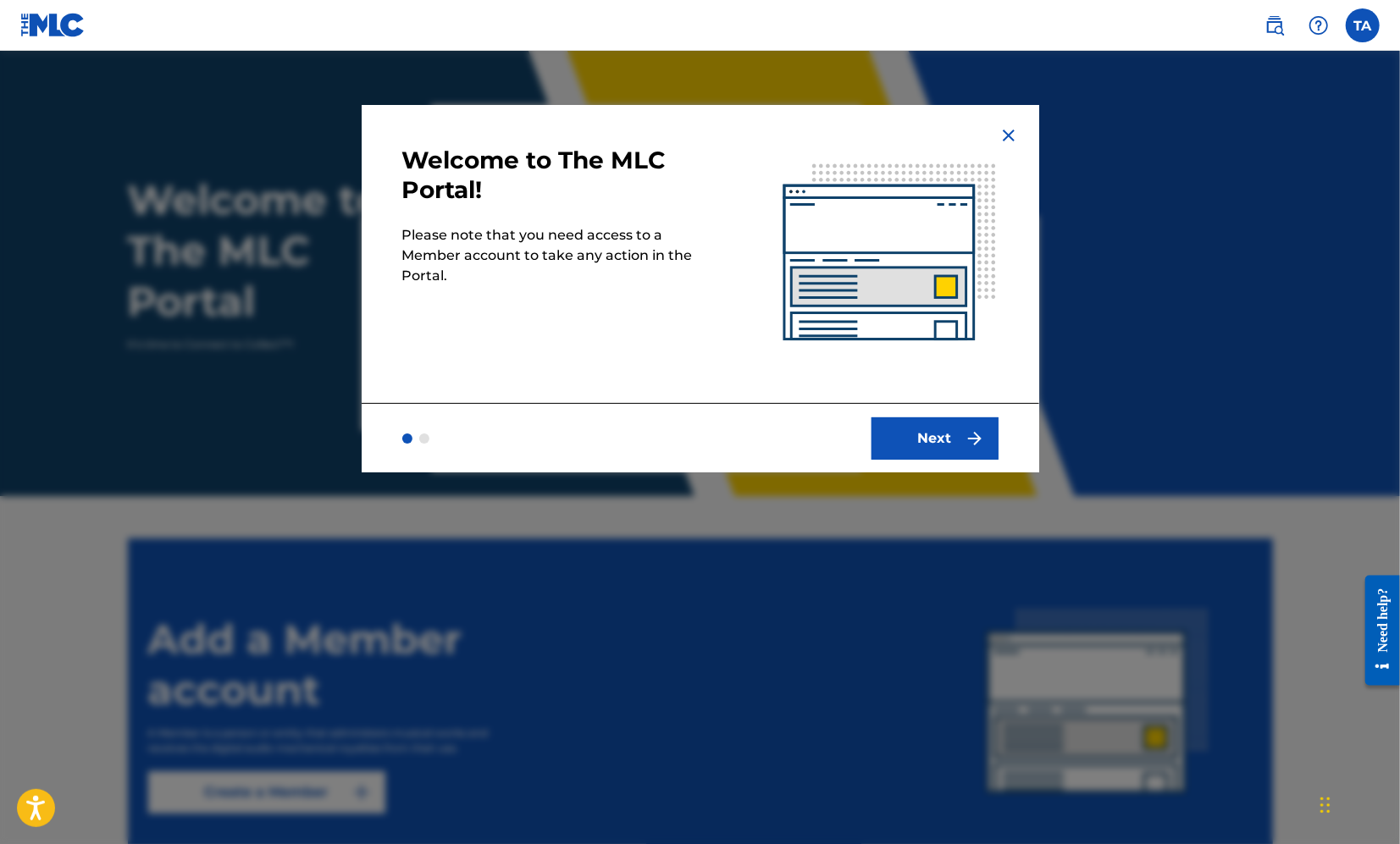
click at [973, 459] on button "Next" at bounding box center [935, 439] width 127 height 43
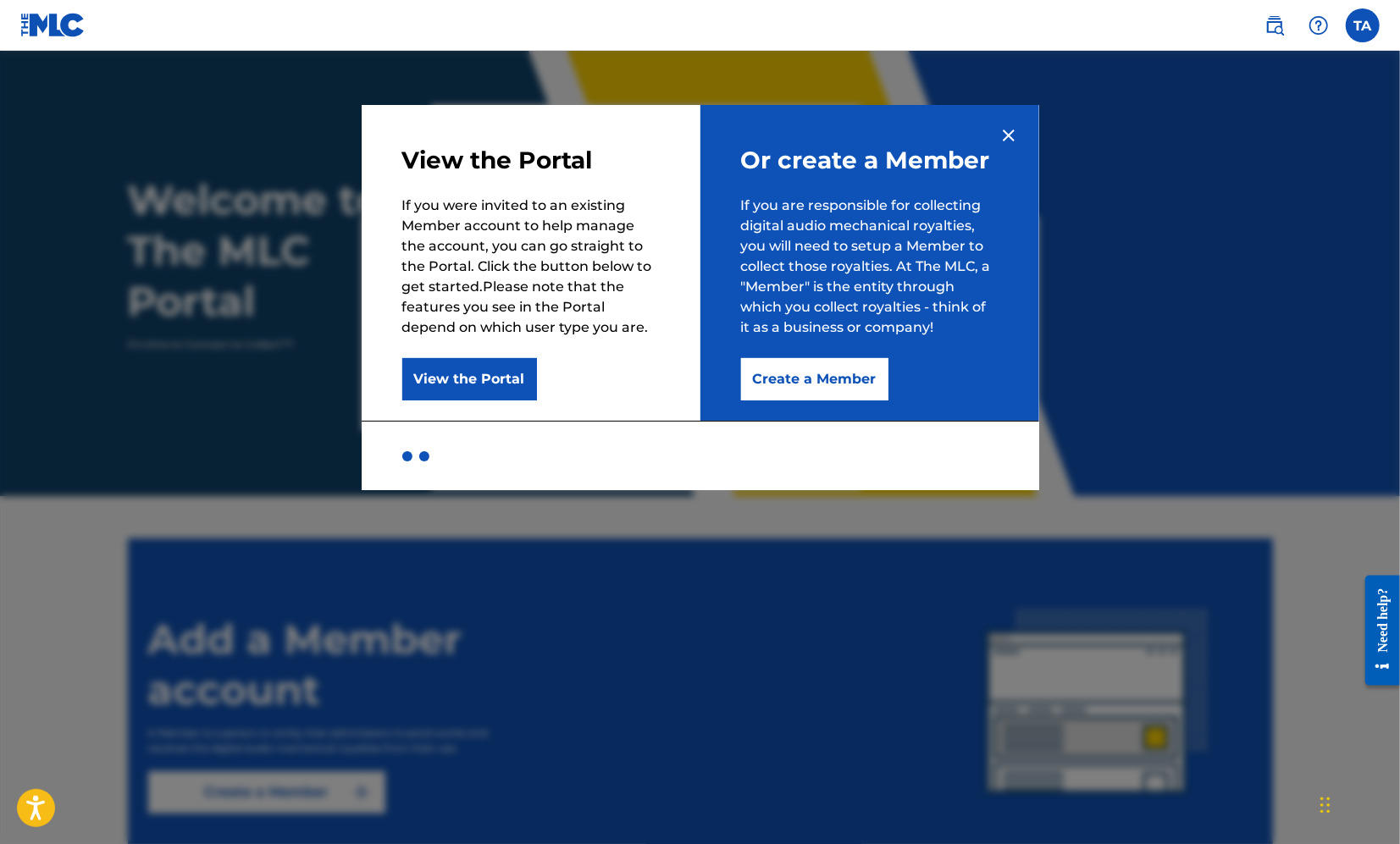
click at [837, 388] on button "Create a Member" at bounding box center [814, 379] width 147 height 43
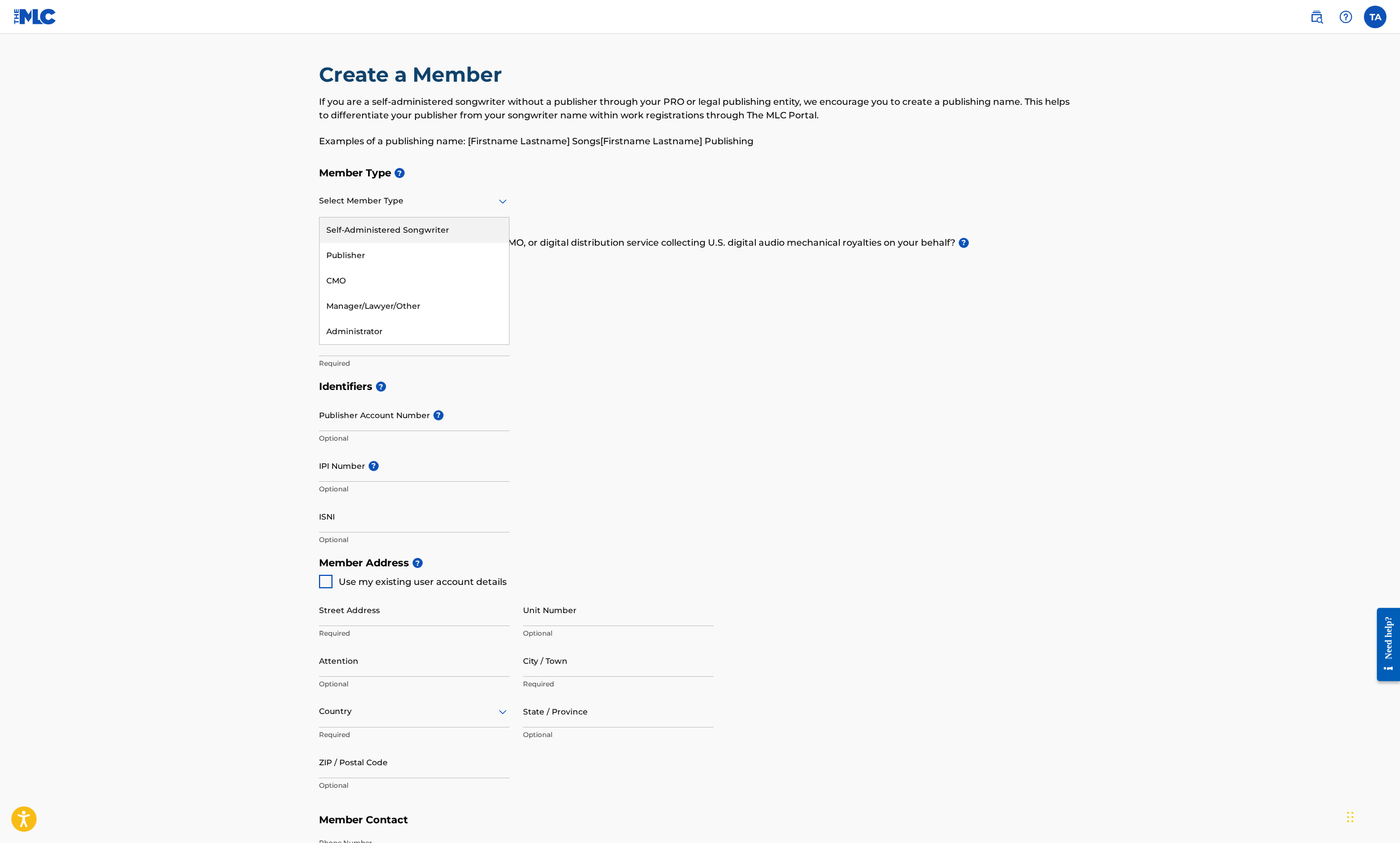
click at [319, 208] on div at bounding box center [414, 201] width 191 height 14
click at [319, 268] on div "Publisher" at bounding box center [414, 255] width 190 height 25
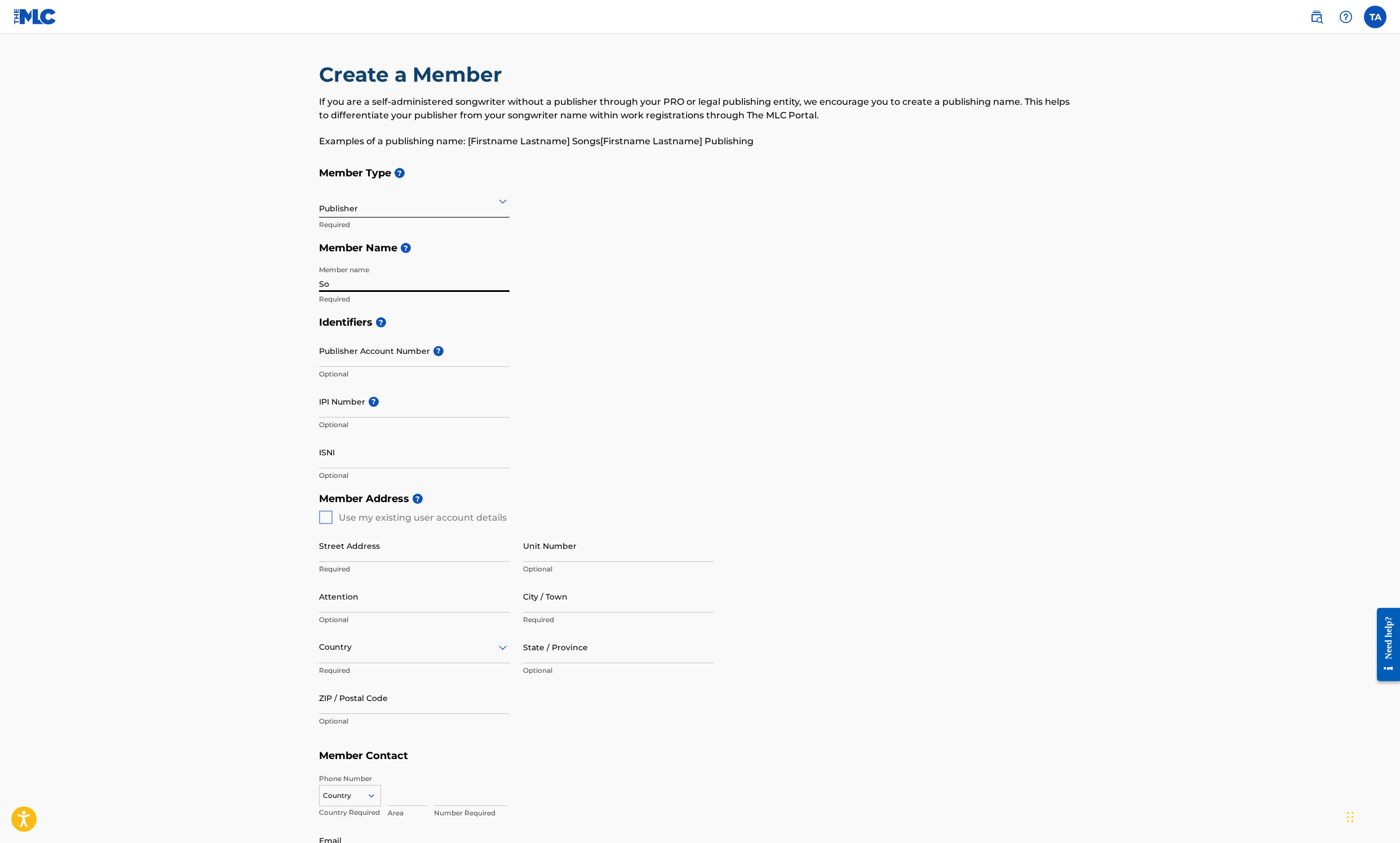
type input "S"
click at [319, 215] on div "Publisher" at bounding box center [414, 201] width 191 height 28
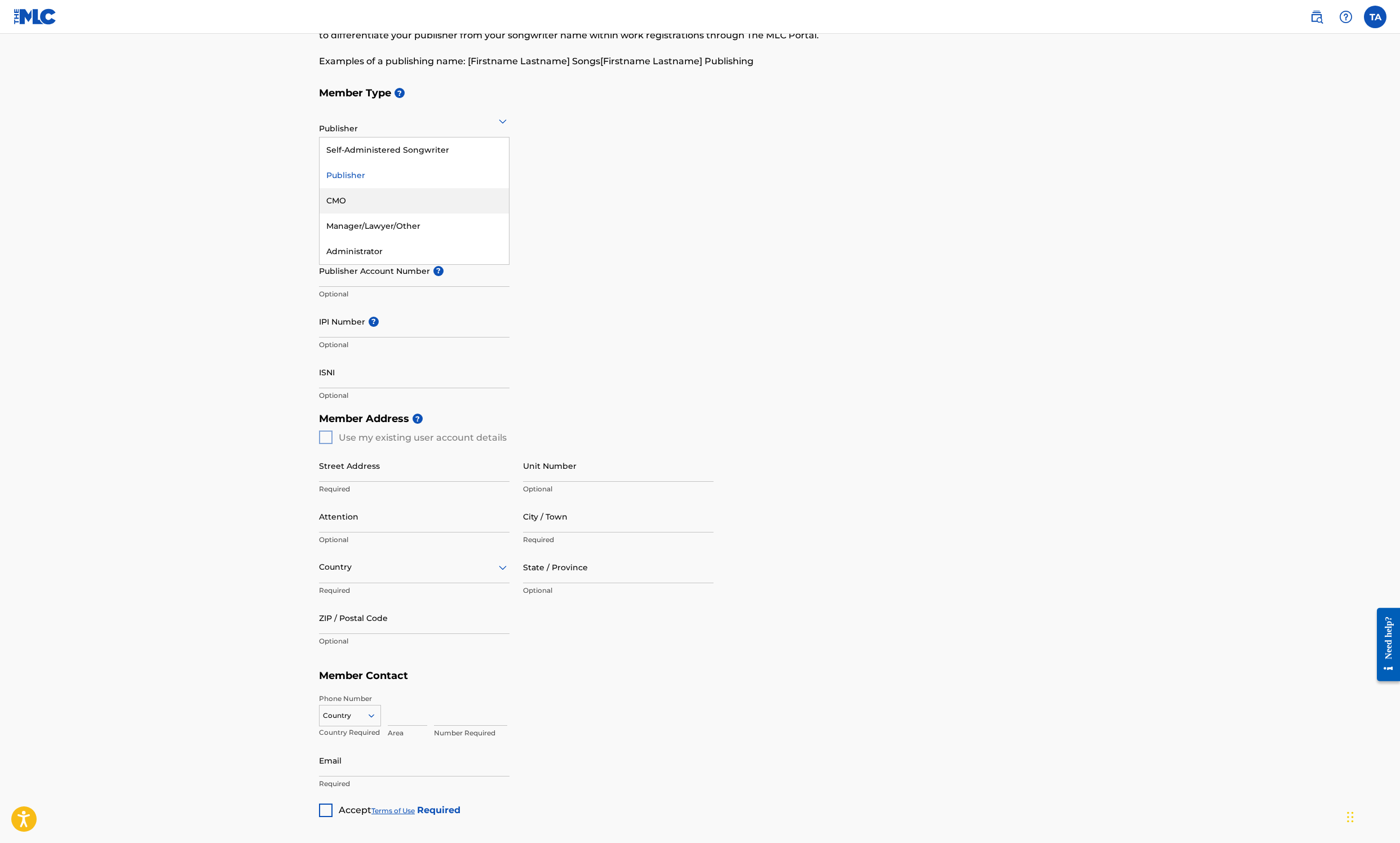
scroll to position [79, 0]
click at [319, 190] on div "Publisher" at bounding box center [414, 177] width 190 height 25
click at [319, 213] on input "Member name" at bounding box center [414, 197] width 191 height 32
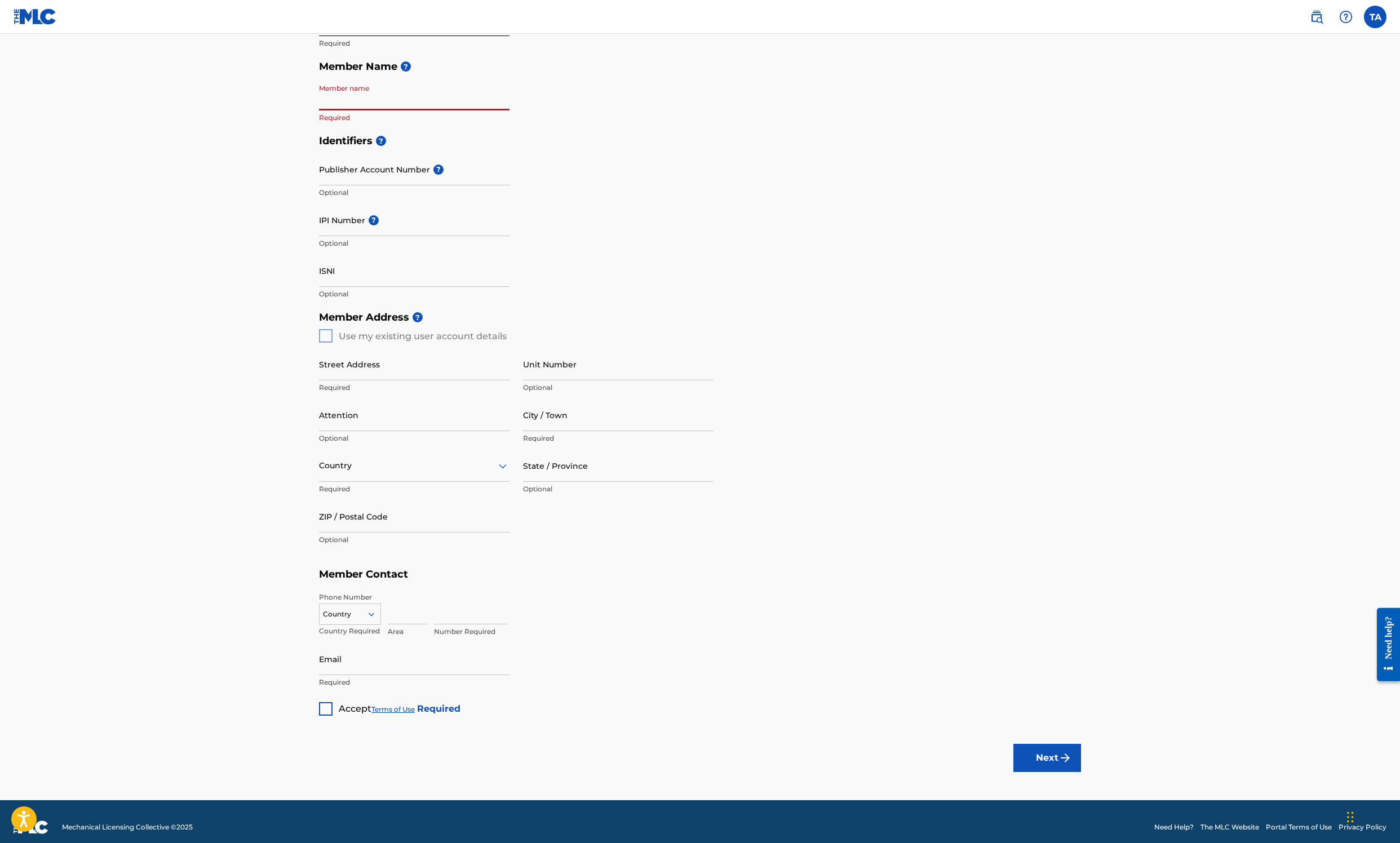
scroll to position [215, 0]
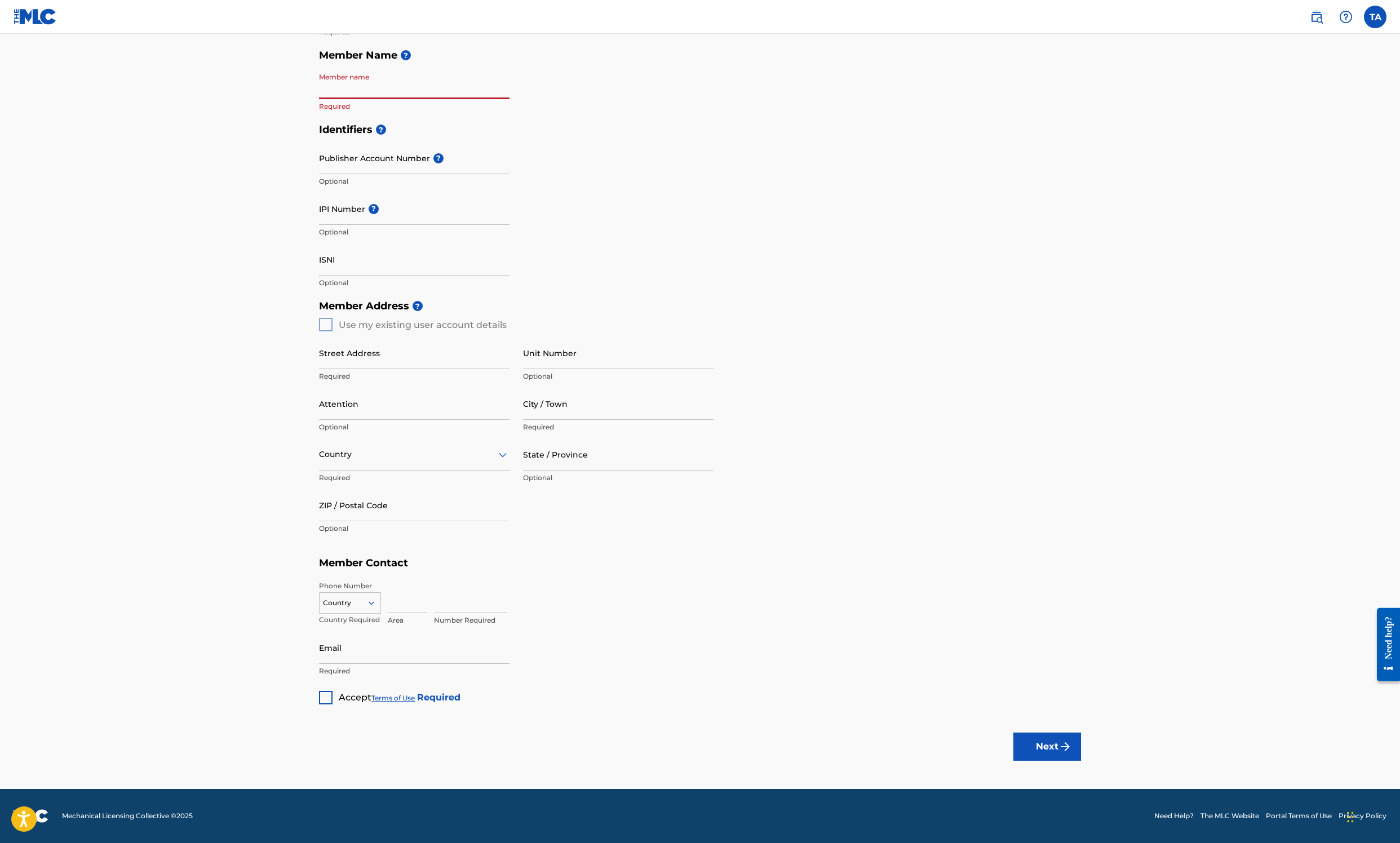
click at [319, 99] on input "Member name" at bounding box center [414, 83] width 191 height 32
paste input "Sounding Nice LLC"
type input "Sounding Nice LLC"
click at [319, 174] on input "Publisher Account Number ?" at bounding box center [414, 158] width 191 height 32
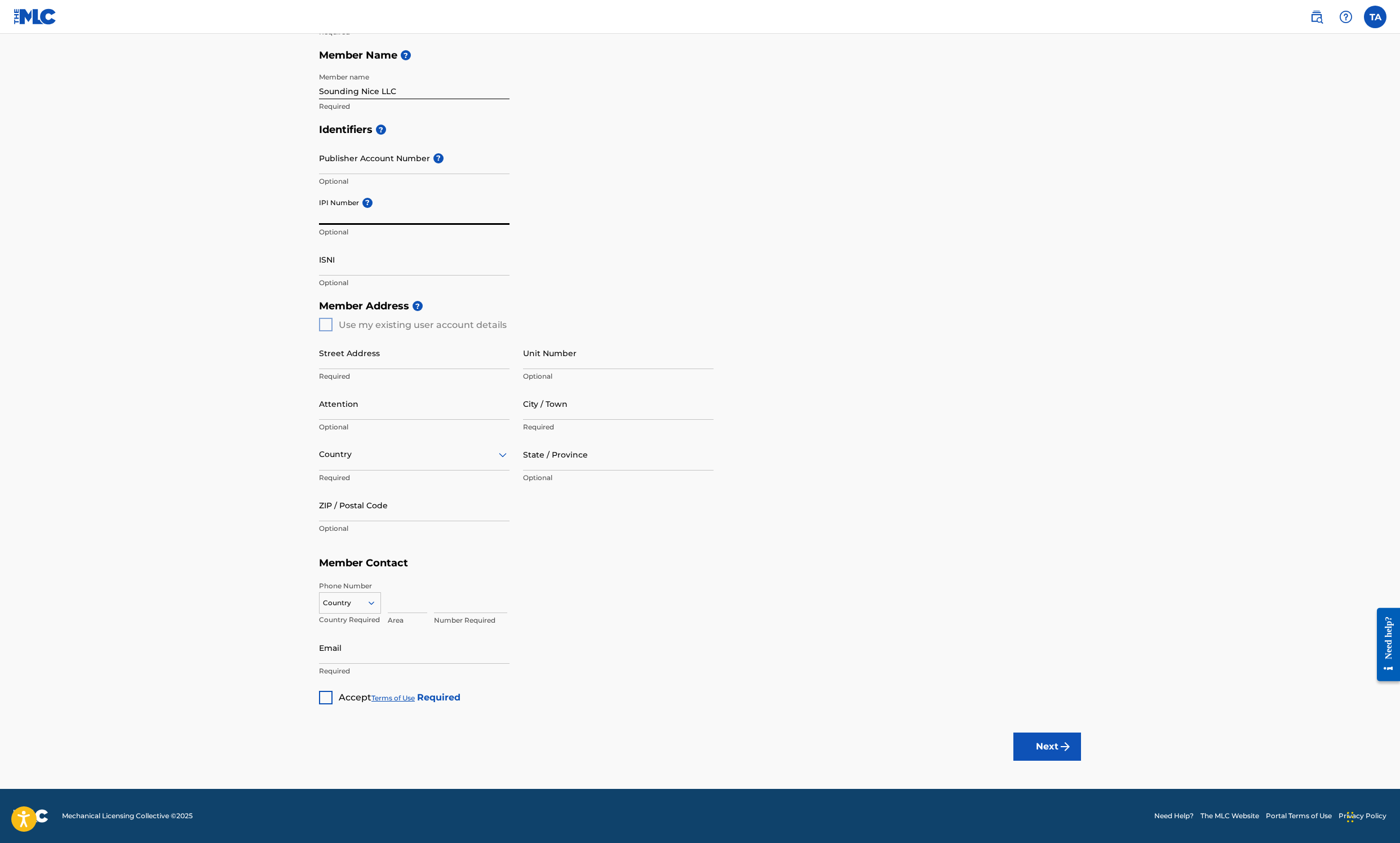
click at [319, 225] on input "IPI Number ?" at bounding box center [414, 209] width 191 height 32
paste input "1312324210"
type input "1312324210"
click at [575, 252] on div "Identifiers ? Publisher Account Number ? Optional IPI Number ? 1312324210 Optio…" at bounding box center [700, 206] width 762 height 177
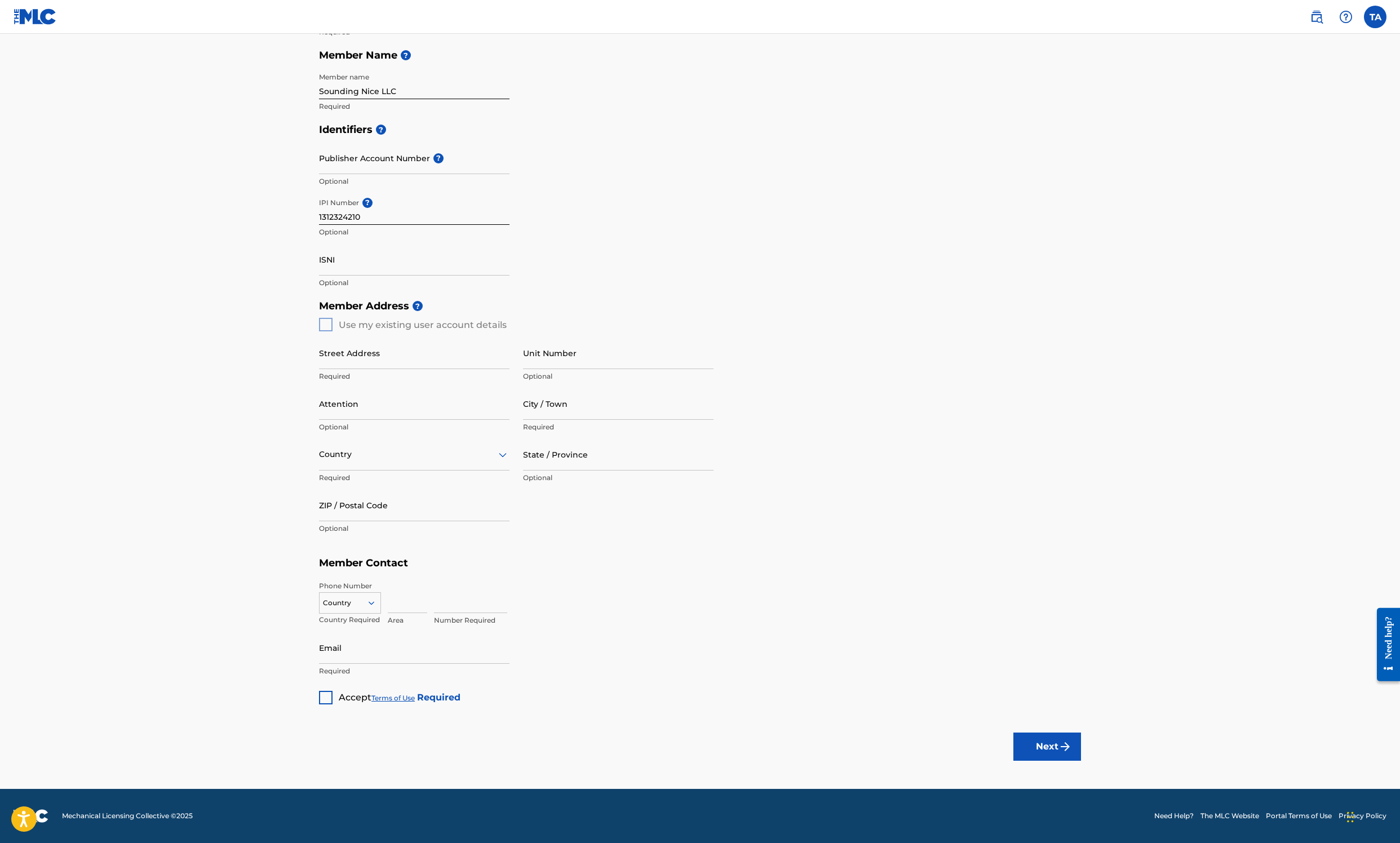
scroll to position [572, 0]
click at [319, 294] on div "Member Address ? Use my existing user account details Street Address Required U…" at bounding box center [700, 423] width 762 height 258
click at [356, 359] on input "Street Address" at bounding box center [414, 353] width 191 height 32
type input "1145 [GEOGRAPHIC_DATA]"
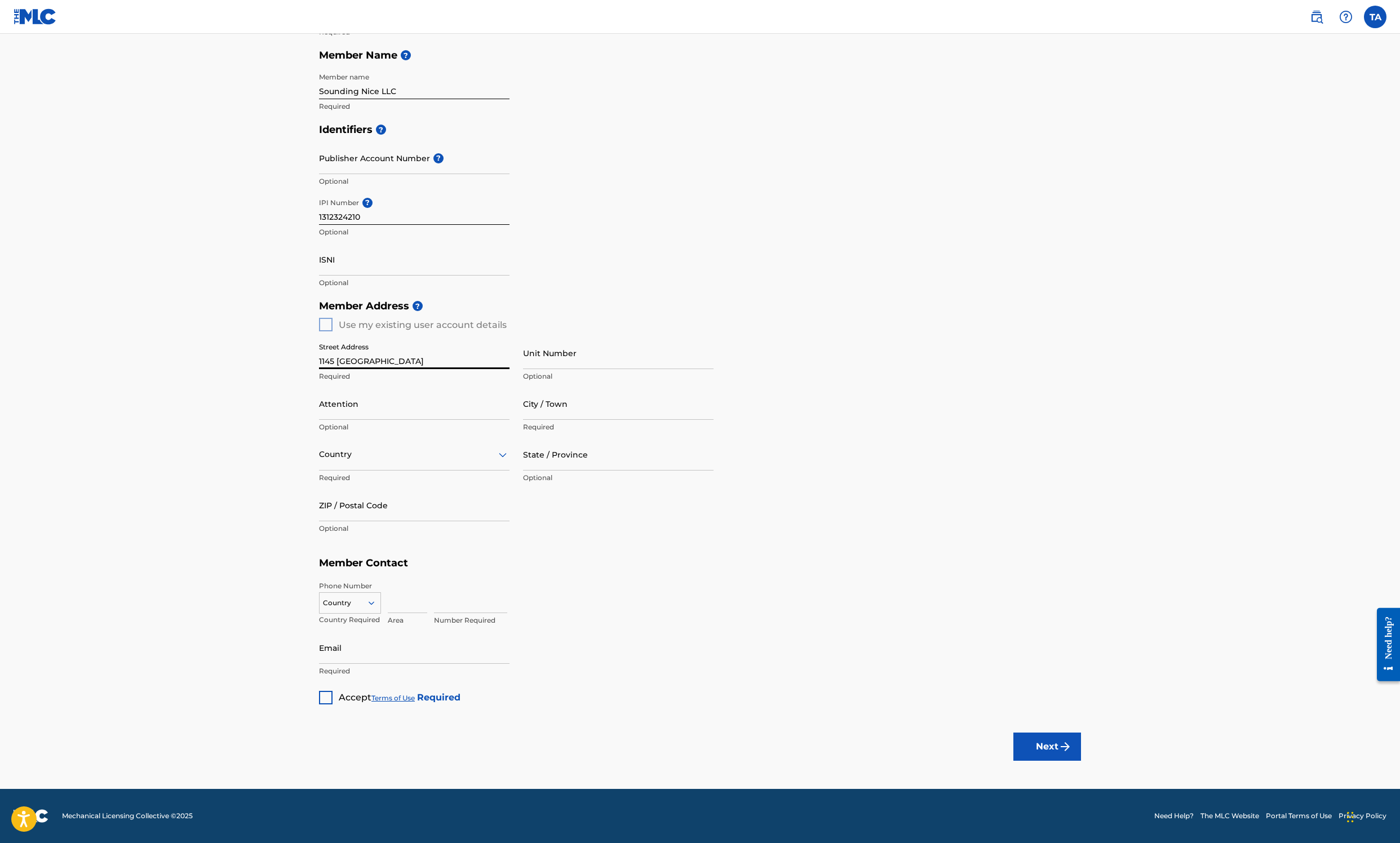
type input "Teaneck"
type input "[GEOGRAPHIC_DATA]"
type input "NJ"
type input "07666"
type input "[GEOGRAPHIC_DATA]"
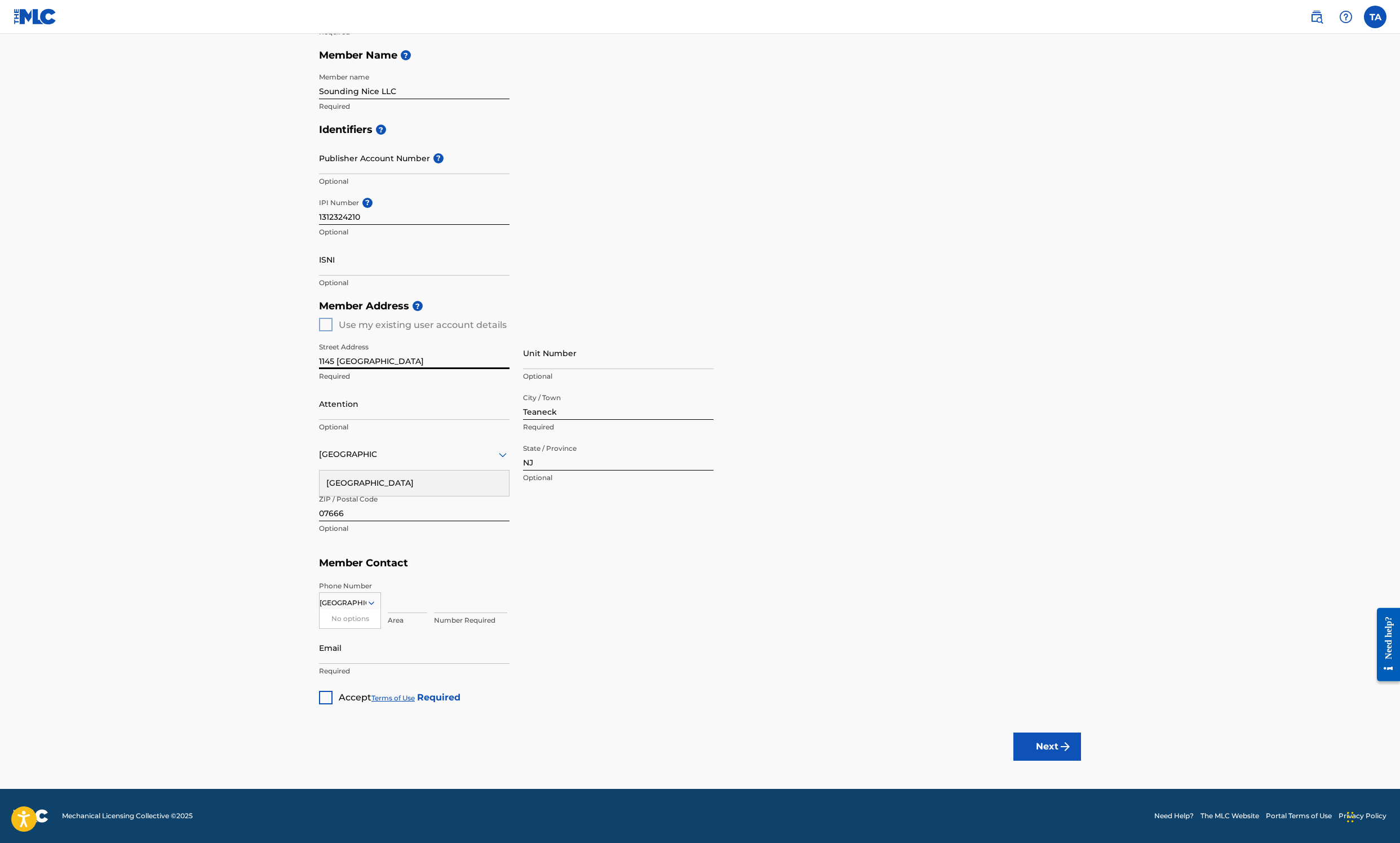
type input "[EMAIL_ADDRESS][DOMAIN_NAME]"
click at [618, 561] on h5 "Member Contact" at bounding box center [700, 563] width 762 height 24
click at [319, 561] on input "[GEOGRAPHIC_DATA]" at bounding box center [343, 603] width 47 height 10
click at [366, 561] on icon at bounding box center [371, 603] width 10 height 10
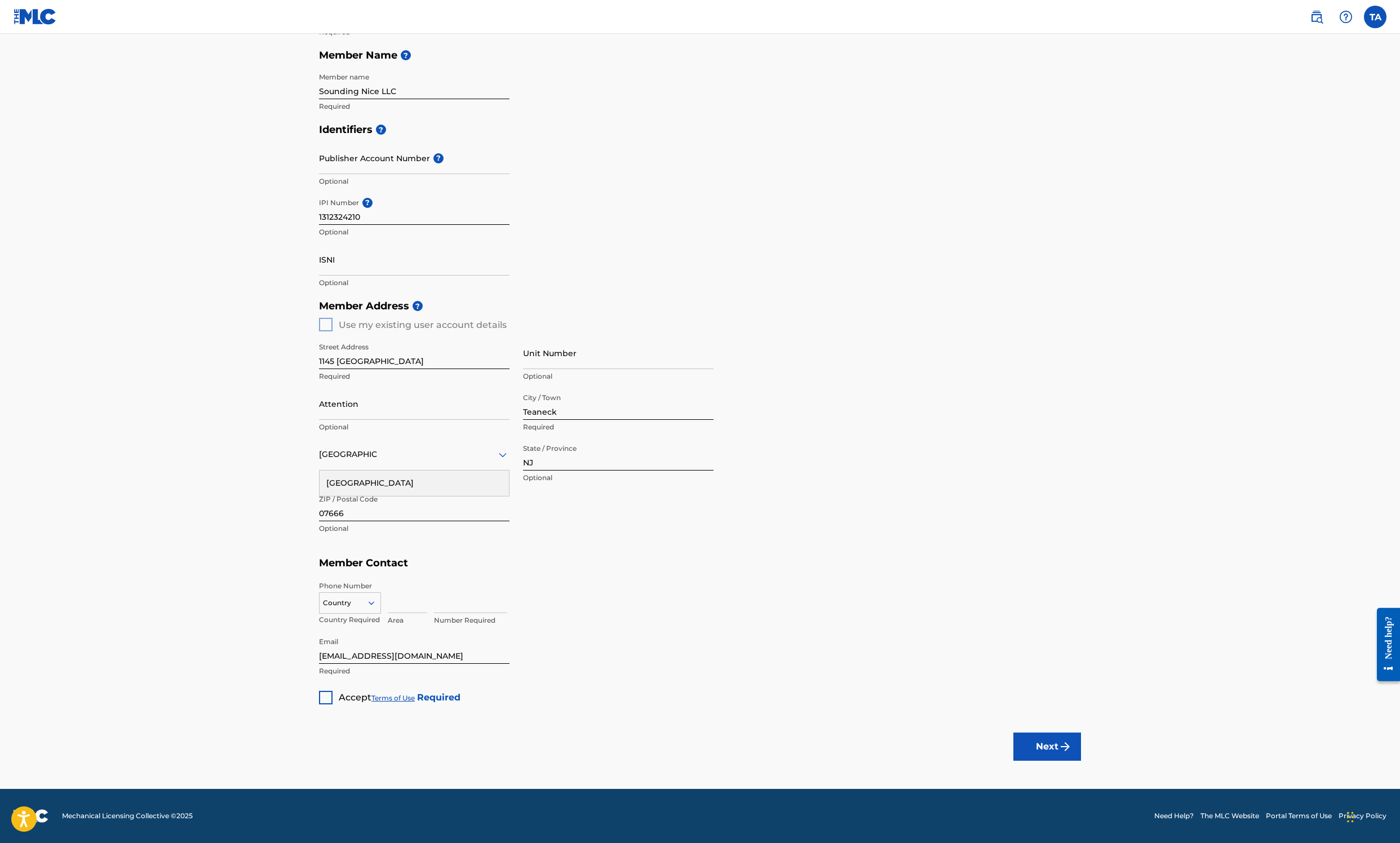
click at [366, 561] on icon at bounding box center [371, 603] width 10 height 10
click at [319, 561] on div "US, [GEOGRAPHIC_DATA] +1" at bounding box center [350, 631] width 61 height 44
click at [388, 561] on input at bounding box center [407, 597] width 39 height 32
type input "516"
type input "5269821"
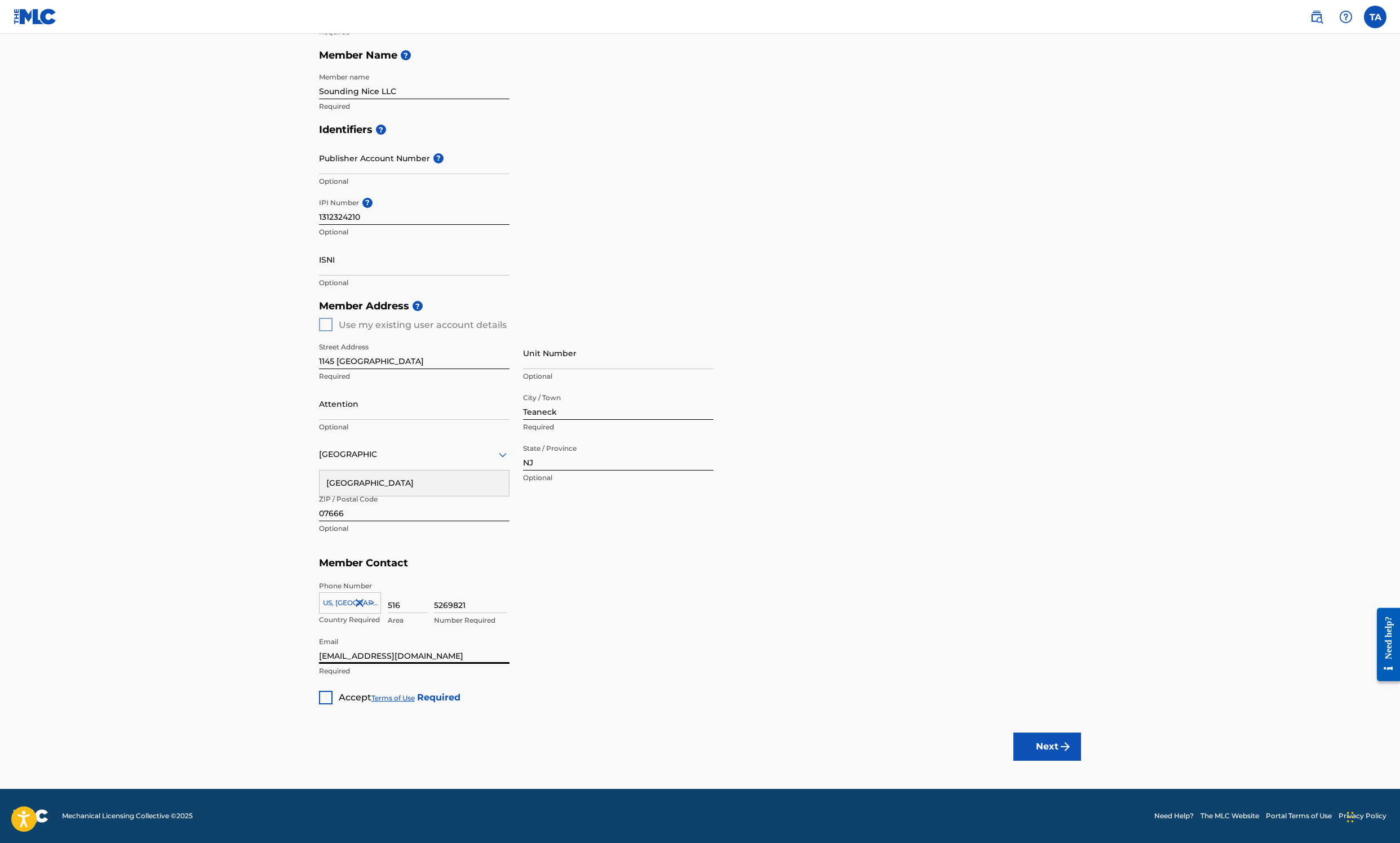
click at [319, 561] on input "[EMAIL_ADDRESS][DOMAIN_NAME]" at bounding box center [414, 648] width 191 height 32
type input "[EMAIL_ADDRESS][DOMAIN_NAME]"
click at [492, 561] on div "Member Type ? Publisher Required Member Name ? Member name Sounding Nice LLC Re…" at bounding box center [700, 337] width 762 height 736
click at [319, 561] on div at bounding box center [326, 698] width 14 height 14
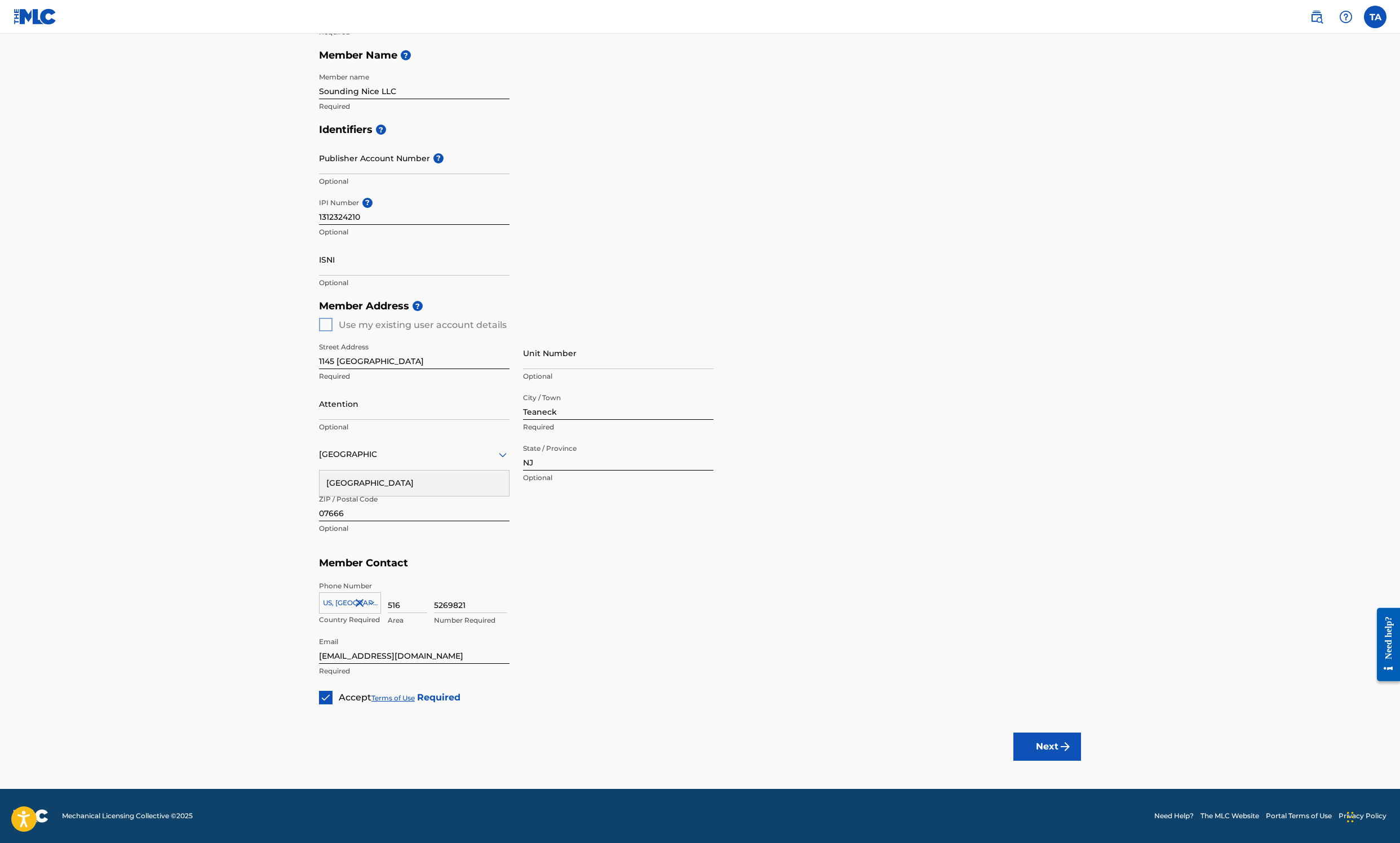
click at [778, 561] on div "Member Type ? Publisher Required Member Name ? Member name Sounding Nice LLC Re…" at bounding box center [700, 337] width 762 height 736
click at [931, 561] on button "Next" at bounding box center [1047, 747] width 68 height 28
click at [828, 561] on div "Member Type ? Publisher Required Member Name ? Member name Sounding Nice LLC Re…" at bounding box center [700, 337] width 762 height 736
click at [319, 439] on div "Country" at bounding box center [414, 455] width 191 height 32
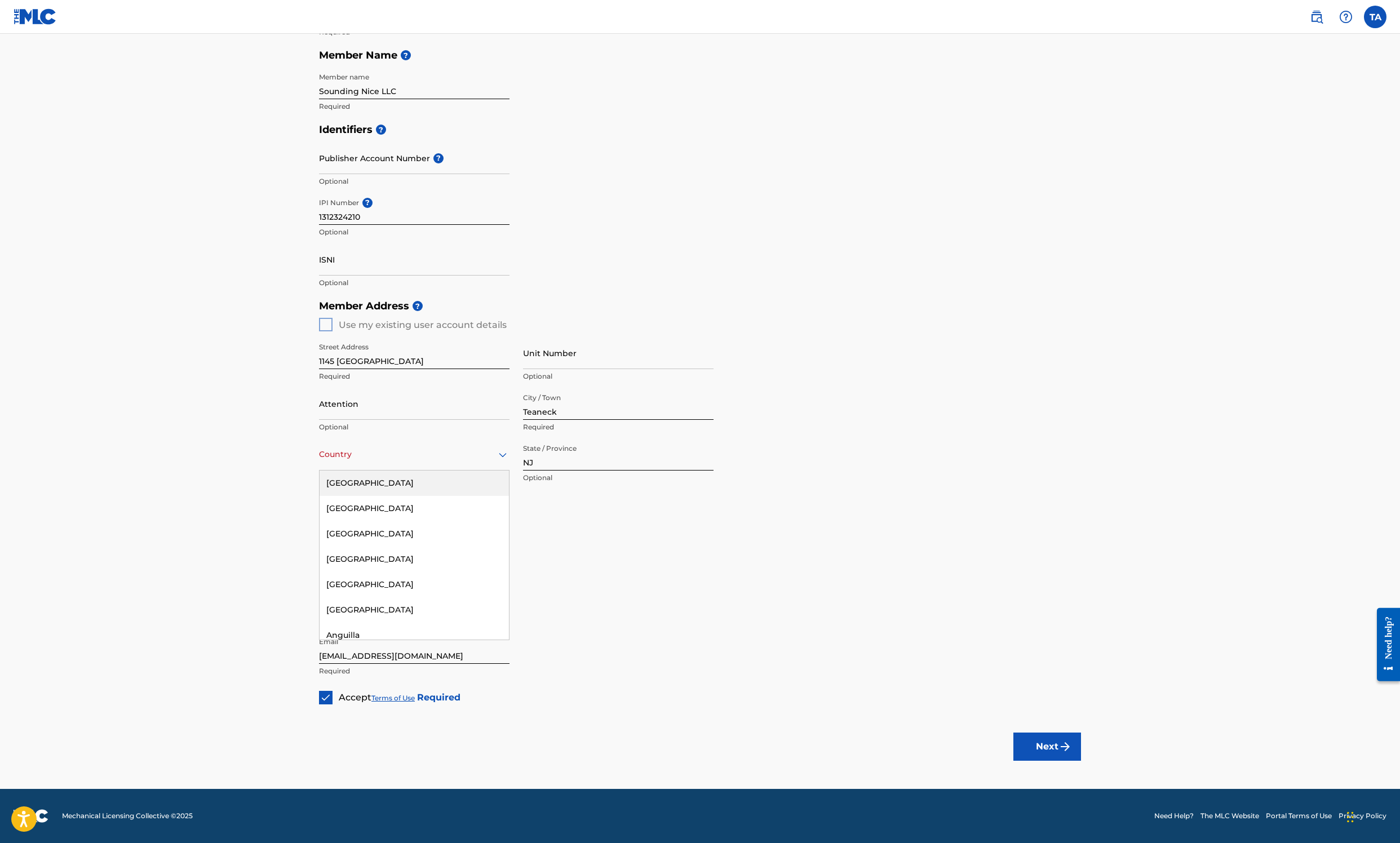
click at [319, 471] on div "[GEOGRAPHIC_DATA]" at bounding box center [414, 483] width 190 height 25
click at [628, 473] on p "Required" at bounding box center [618, 477] width 191 height 10
click at [625, 439] on div "State / Province" at bounding box center [618, 455] width 191 height 32
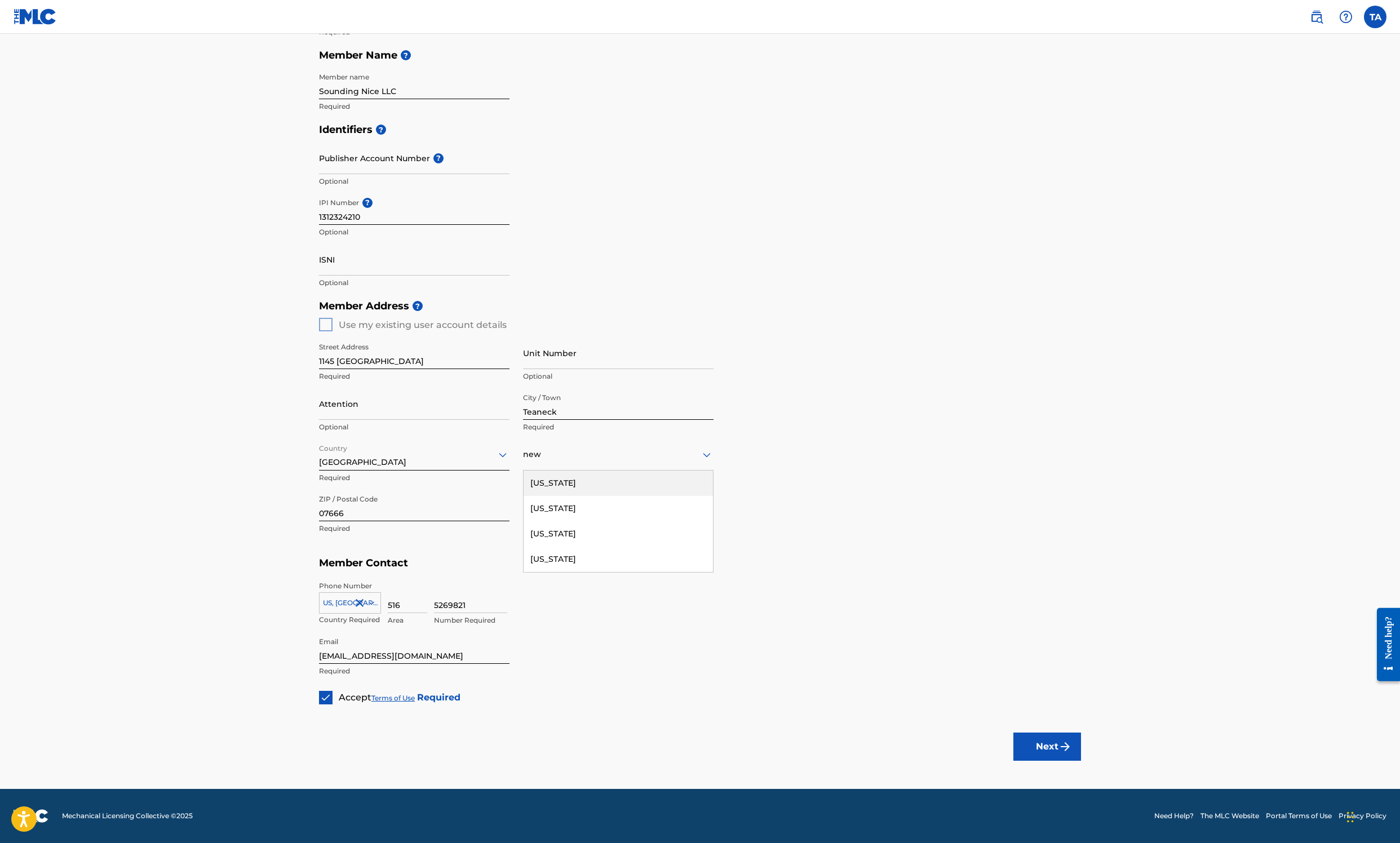
type input "new j"
click at [604, 471] on div "[US_STATE]" at bounding box center [618, 483] width 190 height 25
click at [931, 561] on button "Next" at bounding box center [1047, 747] width 68 height 28
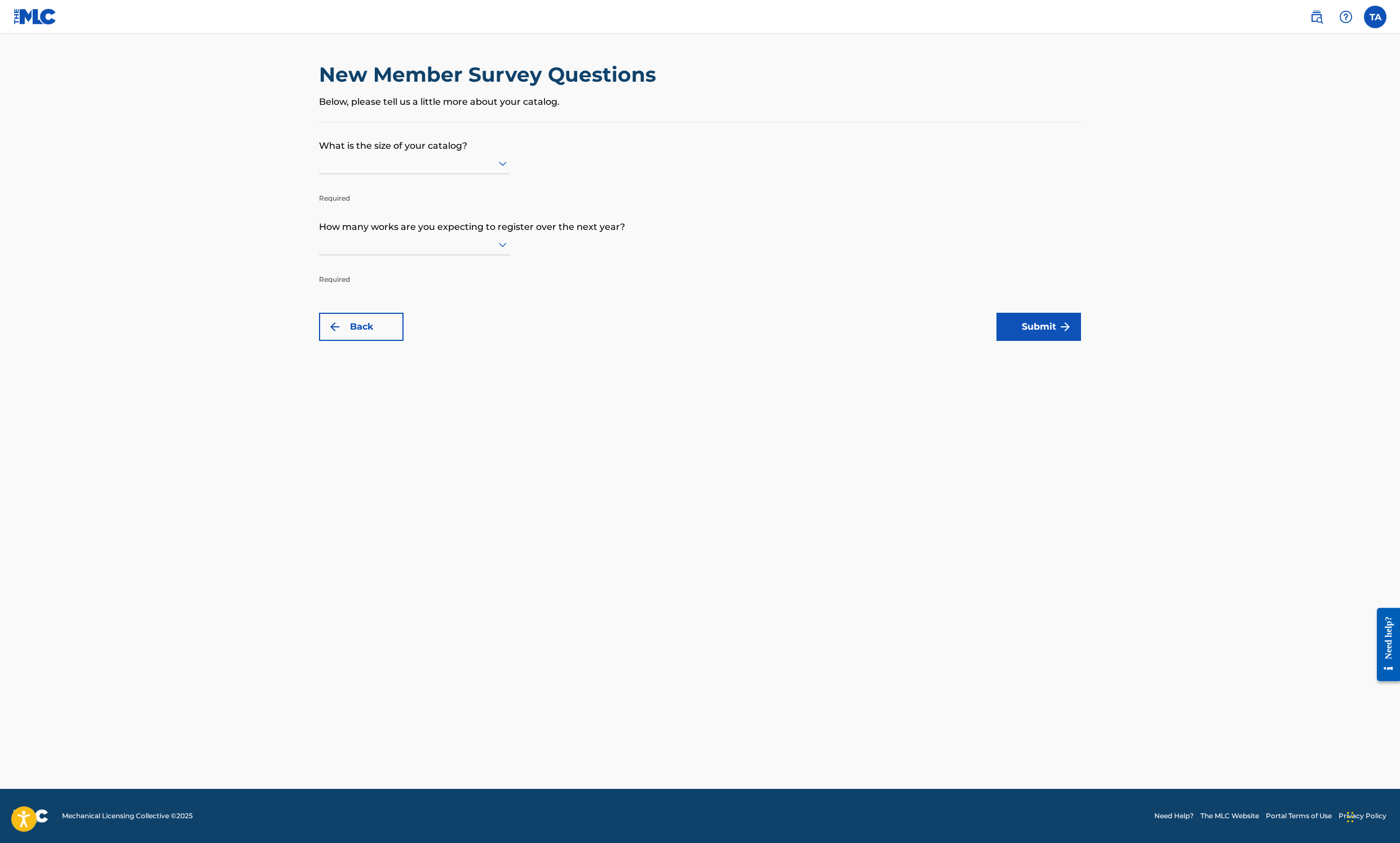
click at [496, 170] on icon at bounding box center [503, 164] width 14 height 14
click at [478, 287] on form "What is the size of your catalog? Up to 100, 1 of 9. 9 results available. Use U…" at bounding box center [700, 231] width 762 height 218
click at [319, 174] on div at bounding box center [414, 163] width 191 height 22
click at [319, 199] on div "Up to 100" at bounding box center [414, 186] width 190 height 25
click at [343, 252] on div at bounding box center [414, 244] width 191 height 14
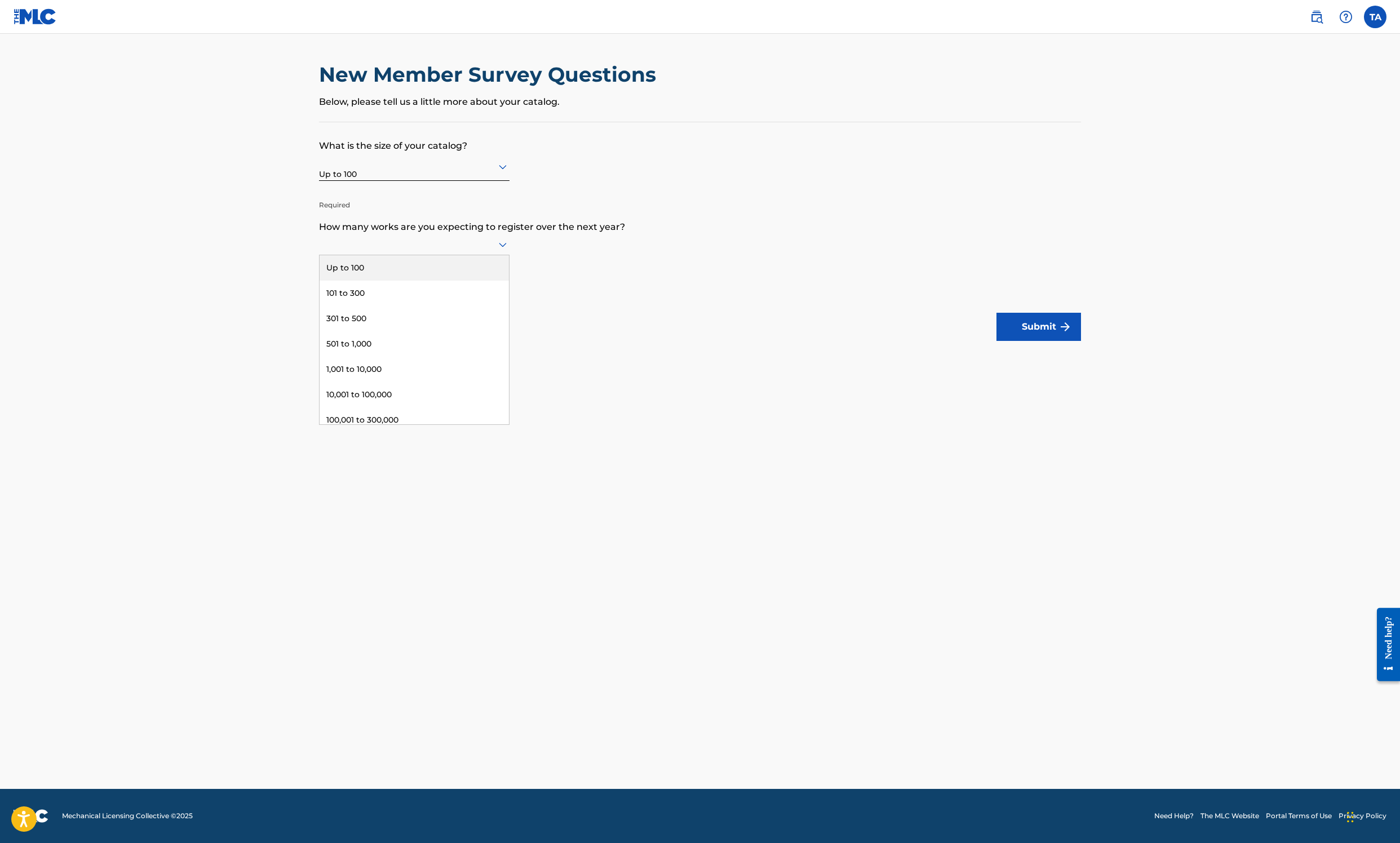
click at [319, 281] on div "Up to 100" at bounding box center [414, 268] width 190 height 25
click at [582, 341] on form "What is the size of your catalog? Up to 100 Required How many works are you exp…" at bounding box center [700, 231] width 762 height 218
click at [931, 341] on button "Submit" at bounding box center [1038, 327] width 84 height 28
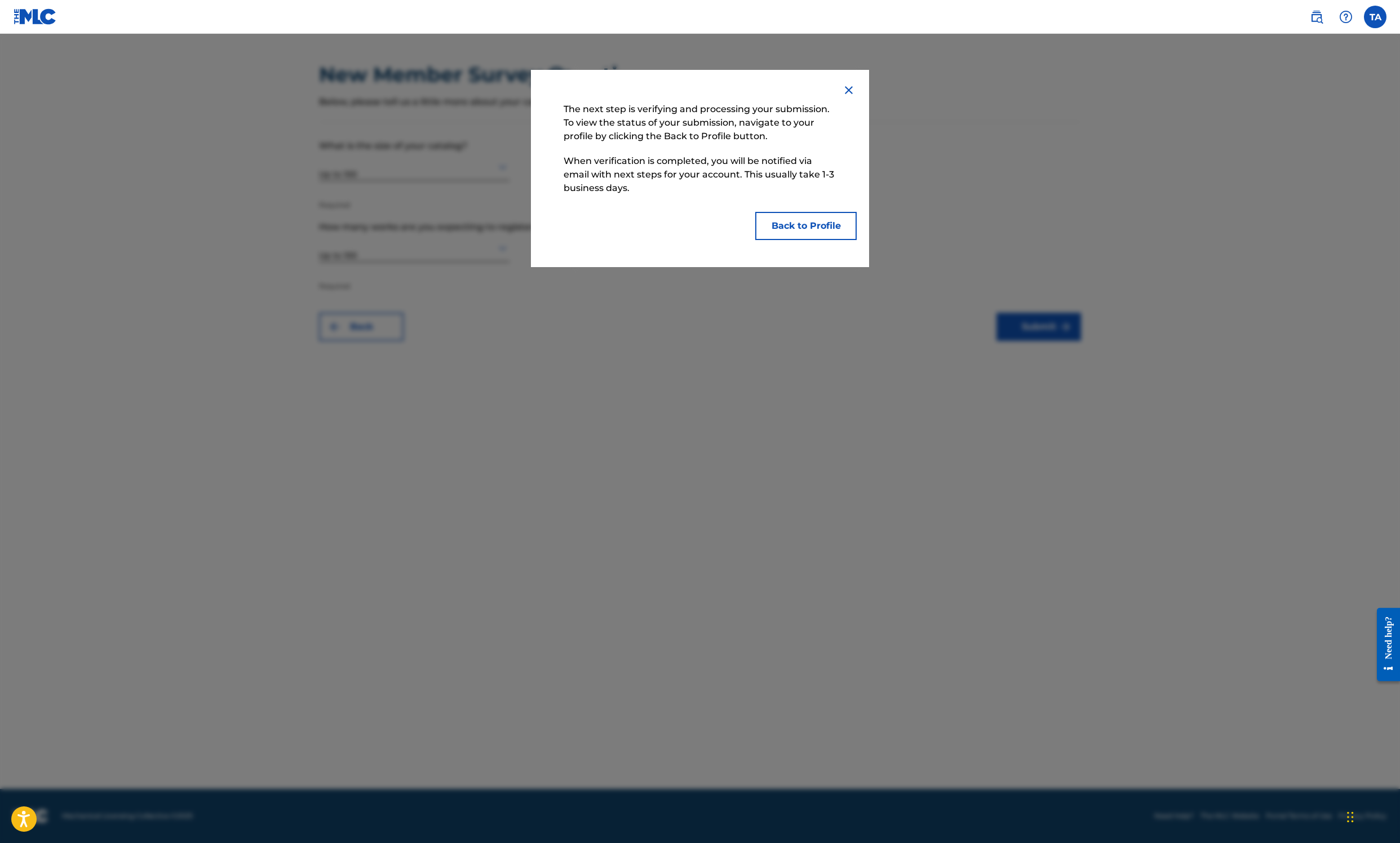
click at [857, 240] on button "Back to Profile" at bounding box center [806, 226] width 102 height 28
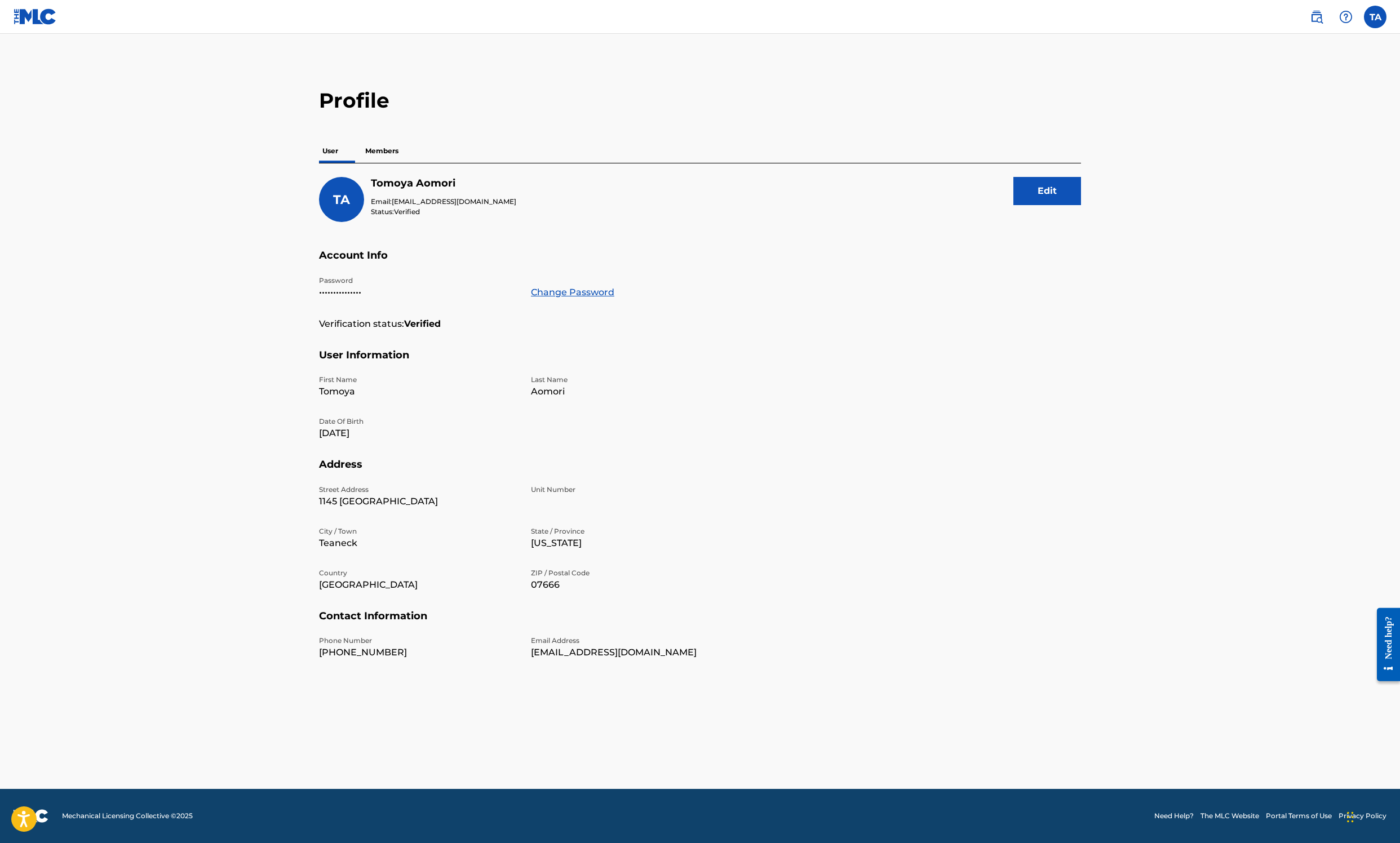
click at [362, 163] on p "Members" at bounding box center [382, 151] width 40 height 23
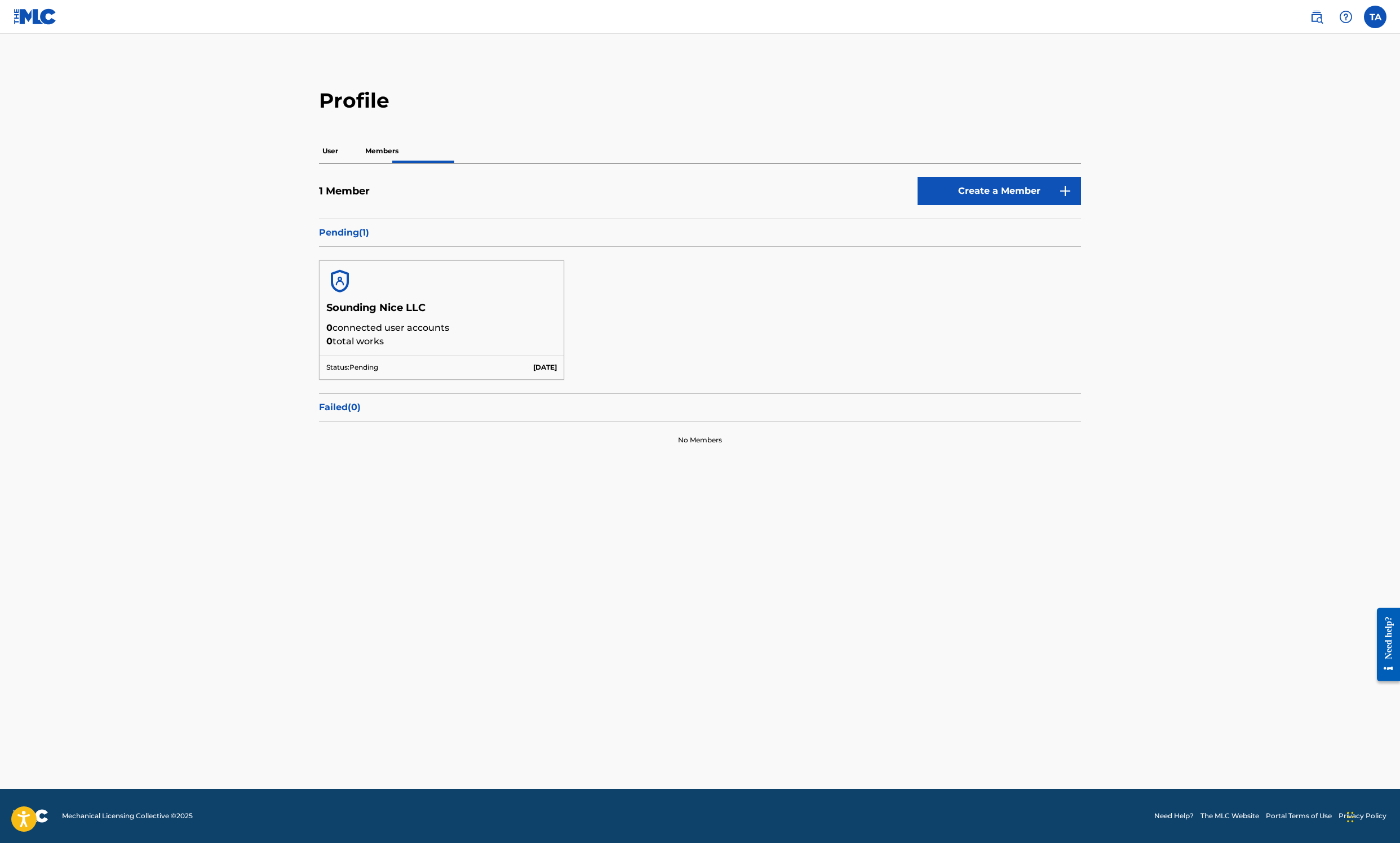
click at [319, 163] on p "User" at bounding box center [330, 151] width 23 height 23
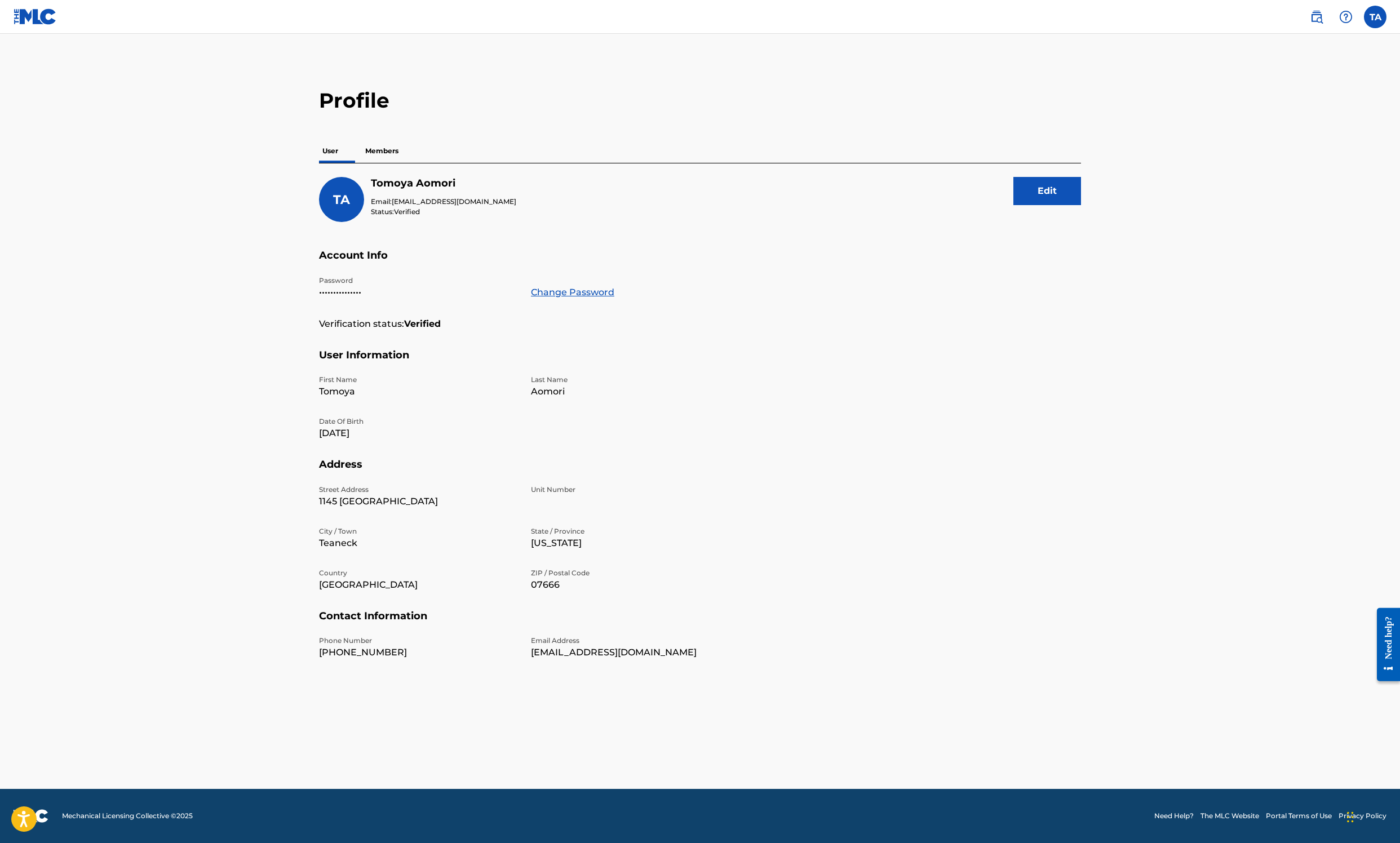
click at [362, 163] on p "Members" at bounding box center [382, 151] width 40 height 23
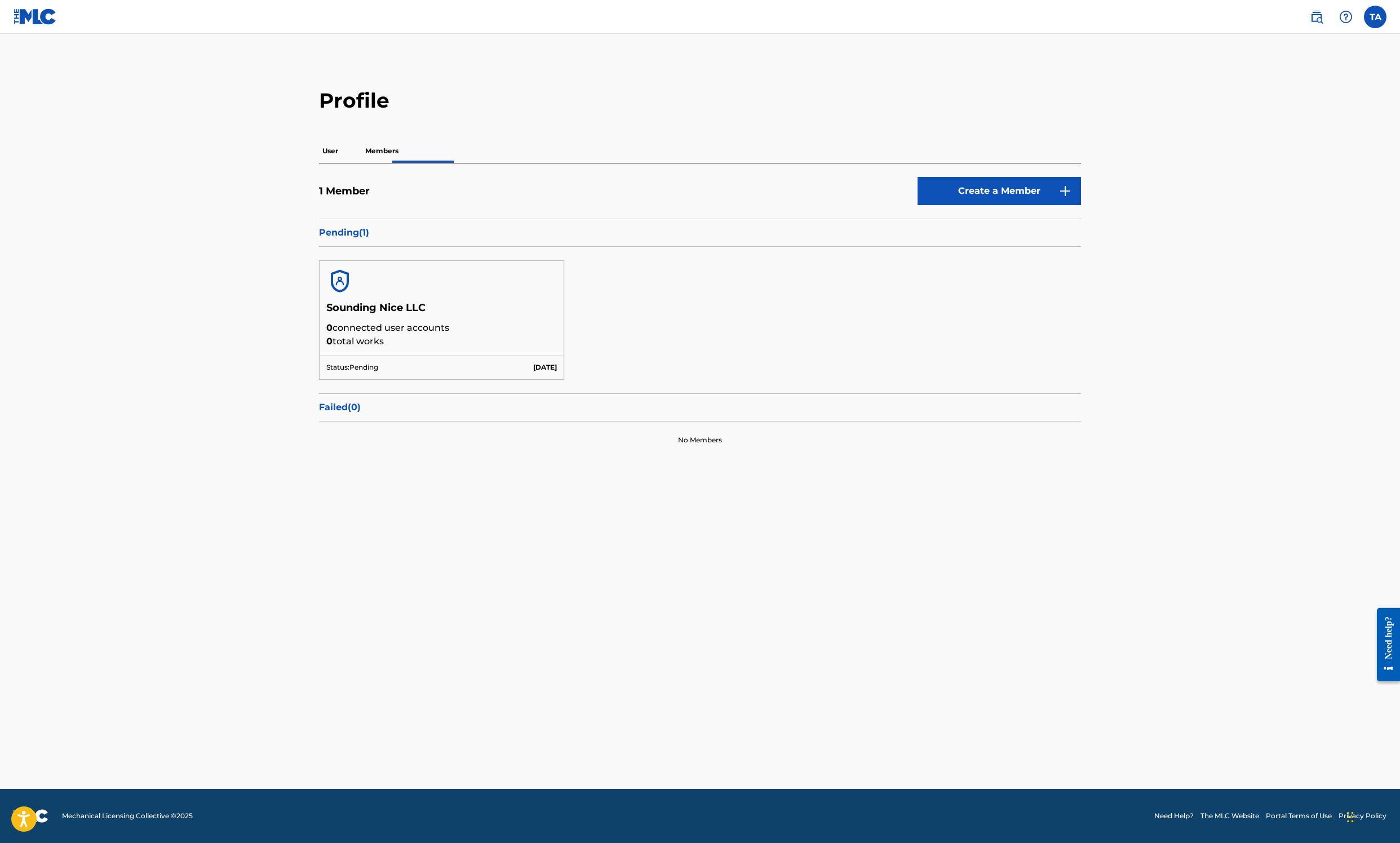
click at [319, 163] on p "User" at bounding box center [330, 151] width 23 height 23
